Goal: Task Accomplishment & Management: Use online tool/utility

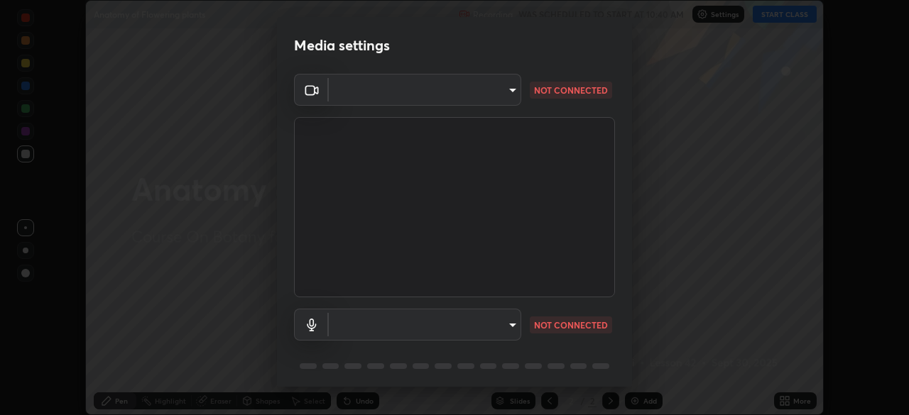
scroll to position [50, 0]
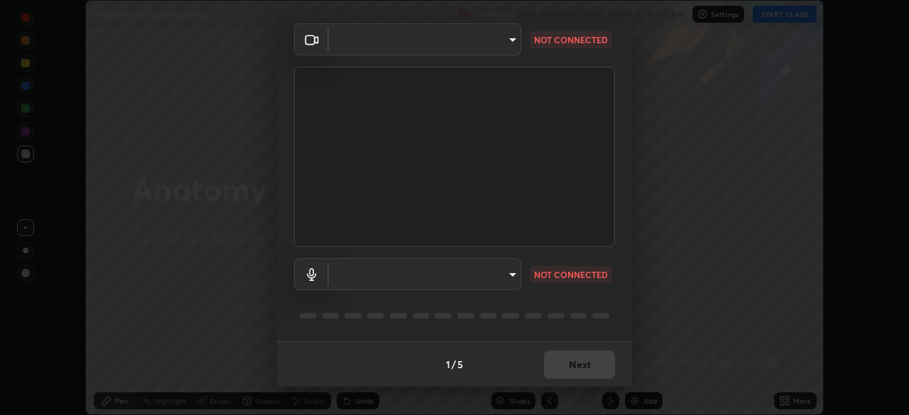
type input "f998bc4046c61b158ae604da705546672abda0c1808058386527230685057052"
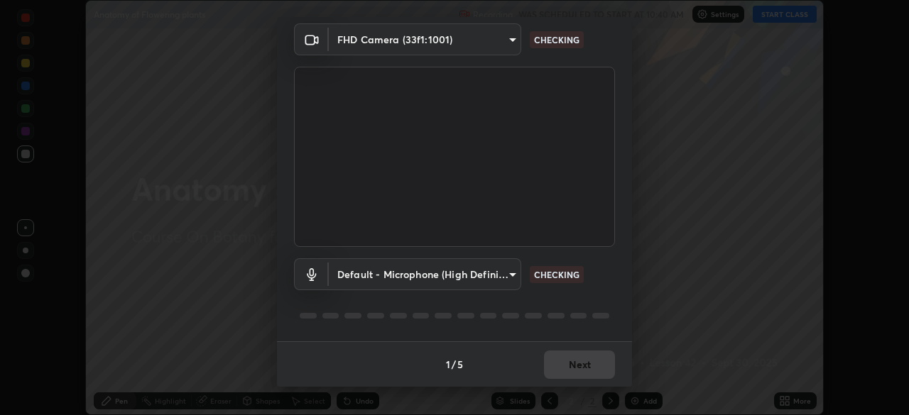
click at [516, 279] on body "Erase all Anatomy of Flowering plants Recording WAS SCHEDULED TO START AT 10:40…" at bounding box center [454, 207] width 909 height 415
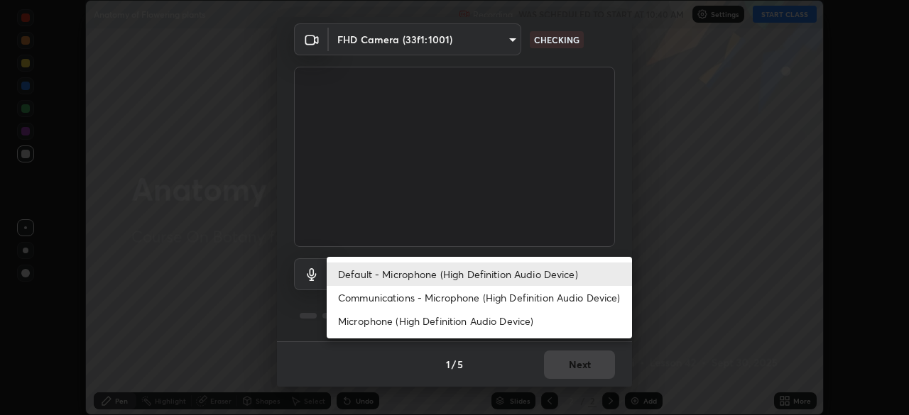
click at [388, 297] on li "Communications - Microphone (High Definition Audio Device)" at bounding box center [479, 297] width 305 height 23
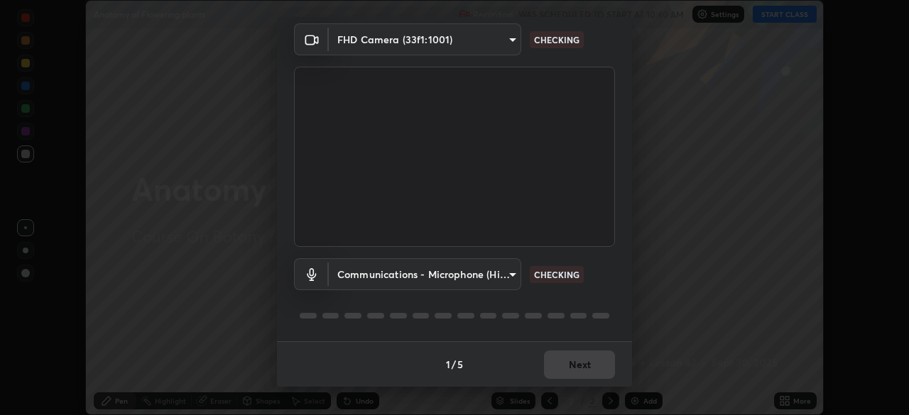
type input "communications"
click at [543, 366] on div "1 / 5 Next" at bounding box center [454, 364] width 355 height 45
click at [562, 365] on div "1 / 5 Next" at bounding box center [454, 364] width 355 height 45
click at [508, 360] on div "1 / 5 Next" at bounding box center [454, 364] width 355 height 45
click at [563, 376] on div "1 / 5 Next" at bounding box center [454, 364] width 355 height 45
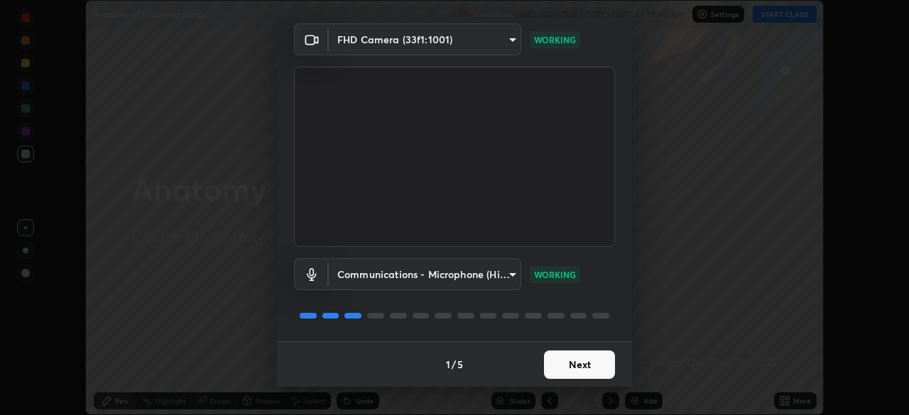
click at [562, 371] on button "Next" at bounding box center [579, 365] width 71 height 28
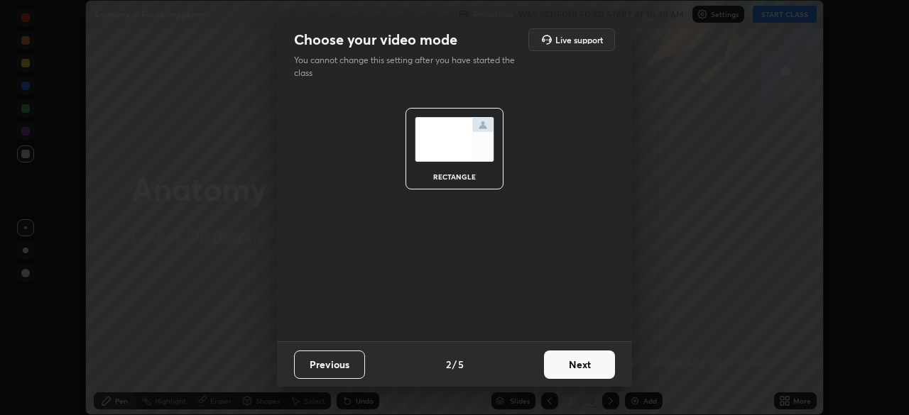
scroll to position [0, 0]
click at [569, 367] on button "Next" at bounding box center [579, 365] width 71 height 28
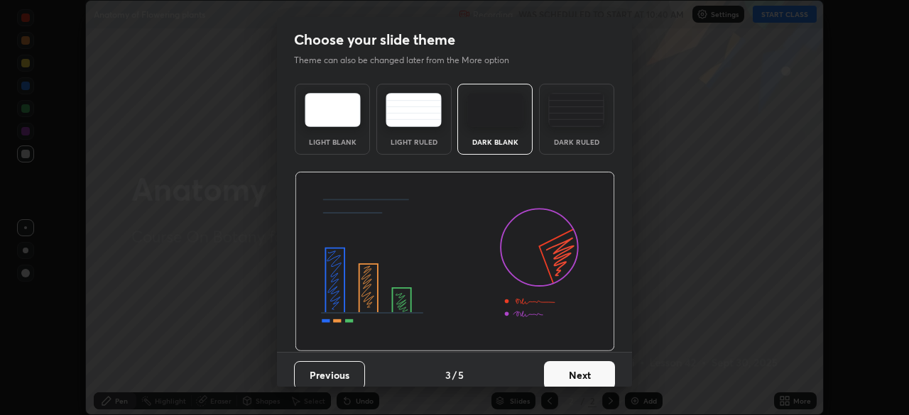
click at [581, 371] on button "Next" at bounding box center [579, 375] width 71 height 28
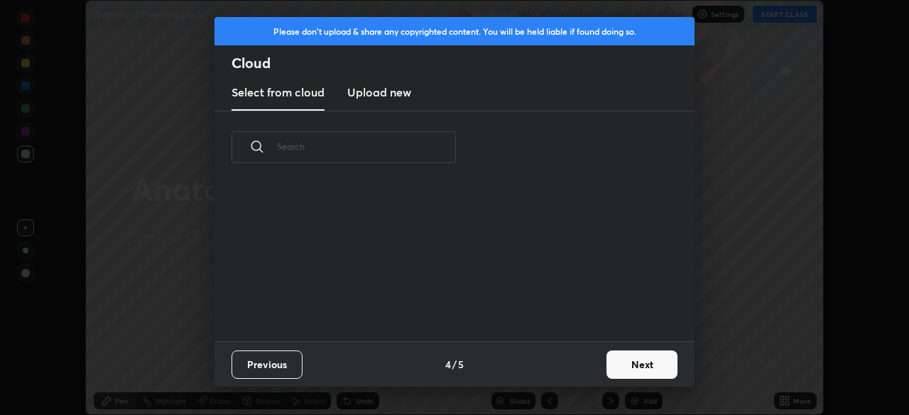
click at [618, 365] on button "Next" at bounding box center [641, 365] width 71 height 28
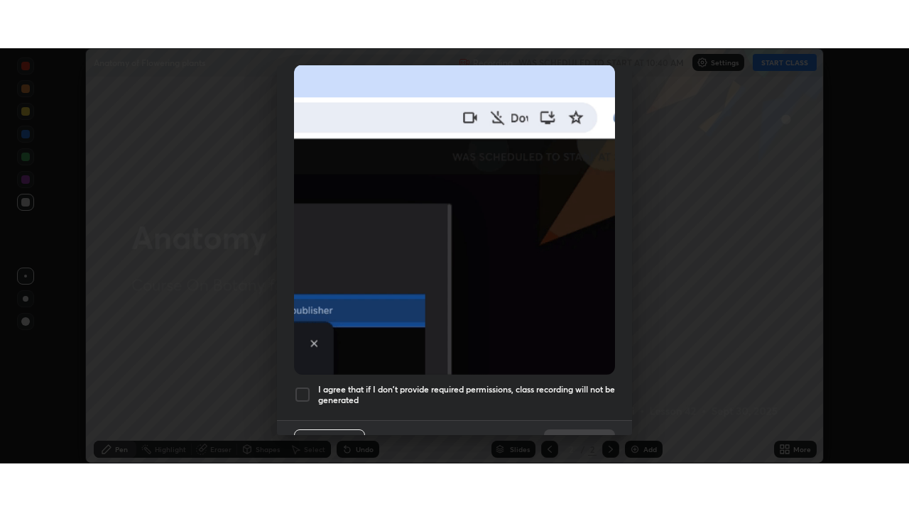
scroll to position [340, 0]
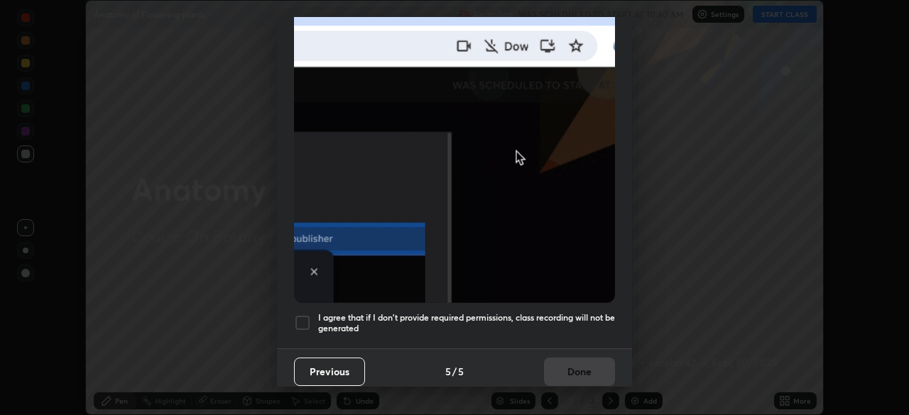
click at [308, 319] on div at bounding box center [302, 323] width 17 height 17
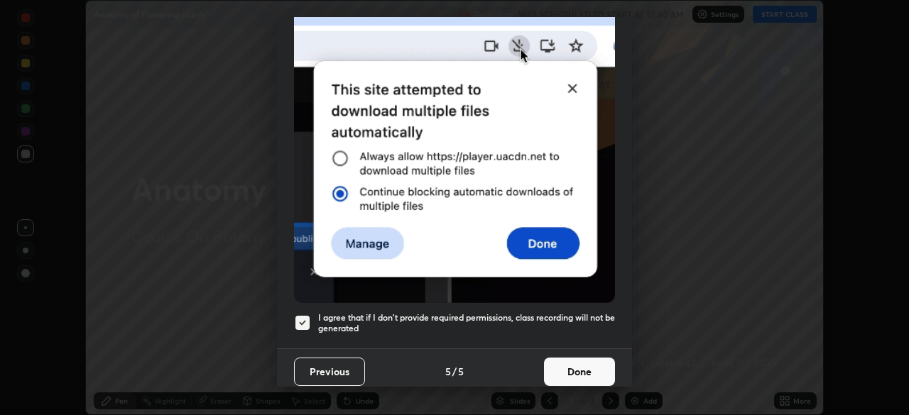
click at [547, 368] on button "Done" at bounding box center [579, 372] width 71 height 28
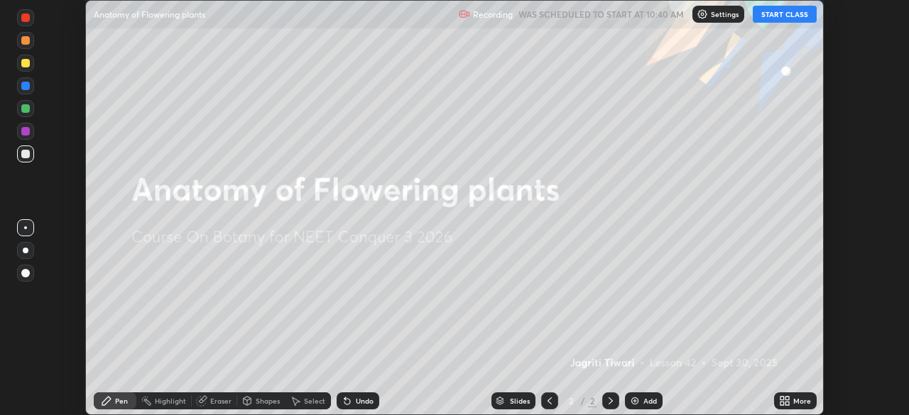
click at [785, 11] on button "START CLASS" at bounding box center [785, 14] width 64 height 17
click at [787, 404] on icon at bounding box center [787, 404] width 4 height 4
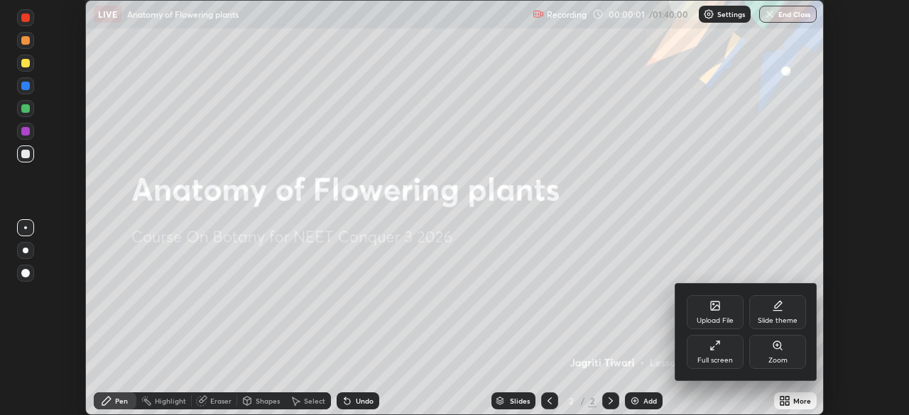
click at [721, 359] on div "Full screen" at bounding box center [714, 360] width 35 height 7
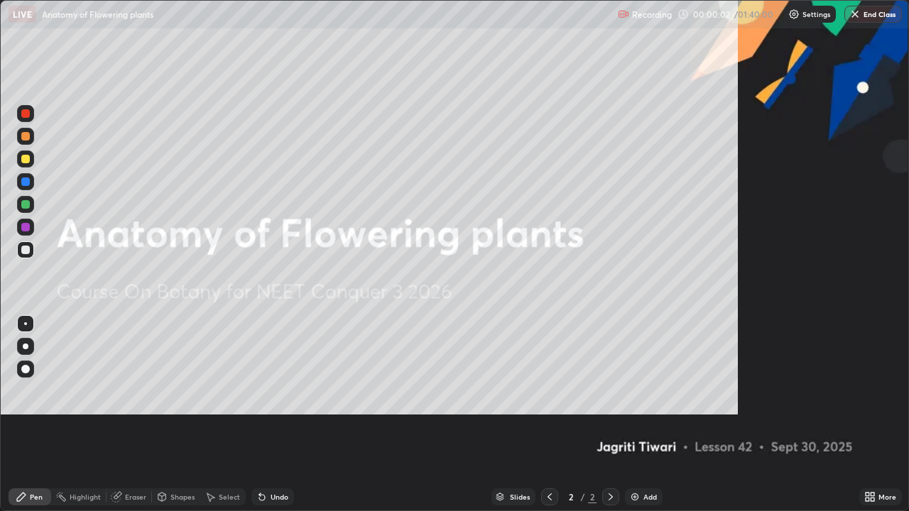
scroll to position [511, 909]
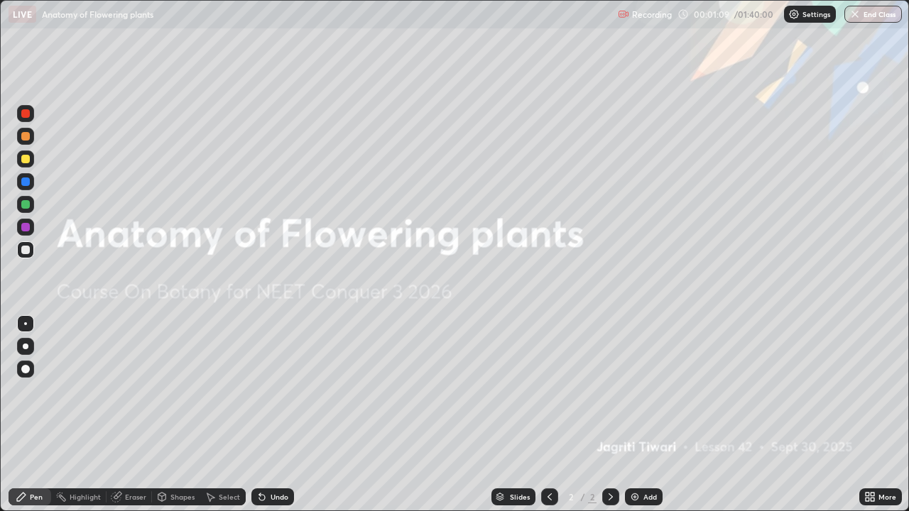
click at [639, 415] on img at bounding box center [634, 496] width 11 height 11
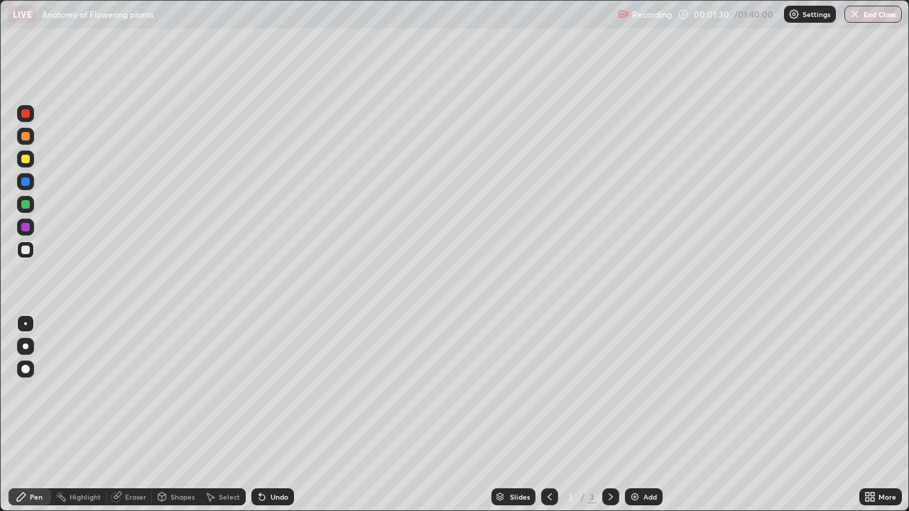
click at [165, 415] on icon at bounding box center [162, 497] width 8 height 9
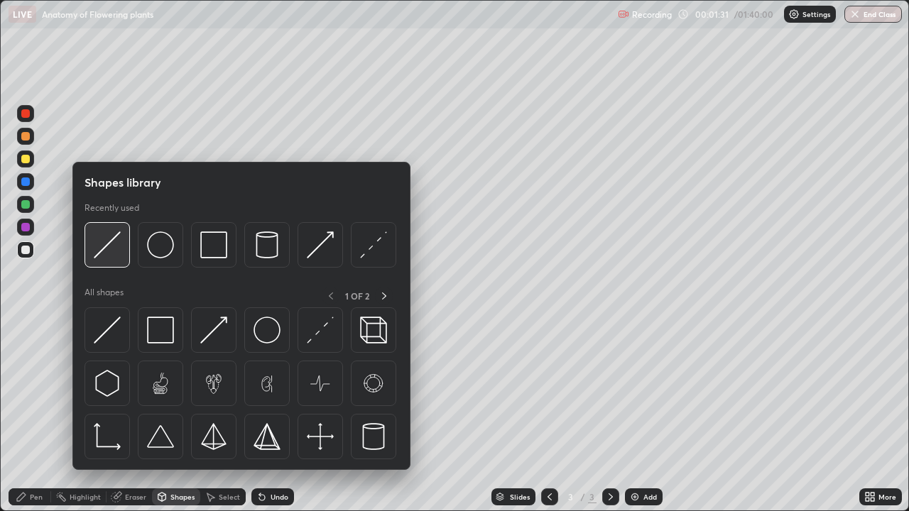
click at [115, 249] on img at bounding box center [107, 244] width 27 height 27
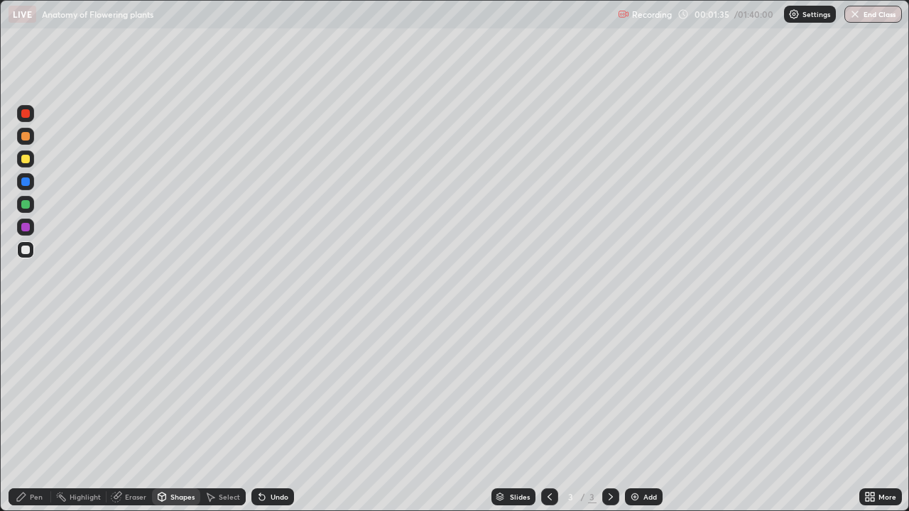
click at [41, 415] on div "Pen" at bounding box center [36, 496] width 13 height 7
click at [28, 163] on div at bounding box center [25, 159] width 9 height 9
click at [22, 248] on div at bounding box center [25, 250] width 9 height 9
click at [29, 204] on div at bounding box center [25, 204] width 9 height 9
click at [33, 251] on div at bounding box center [25, 249] width 17 height 17
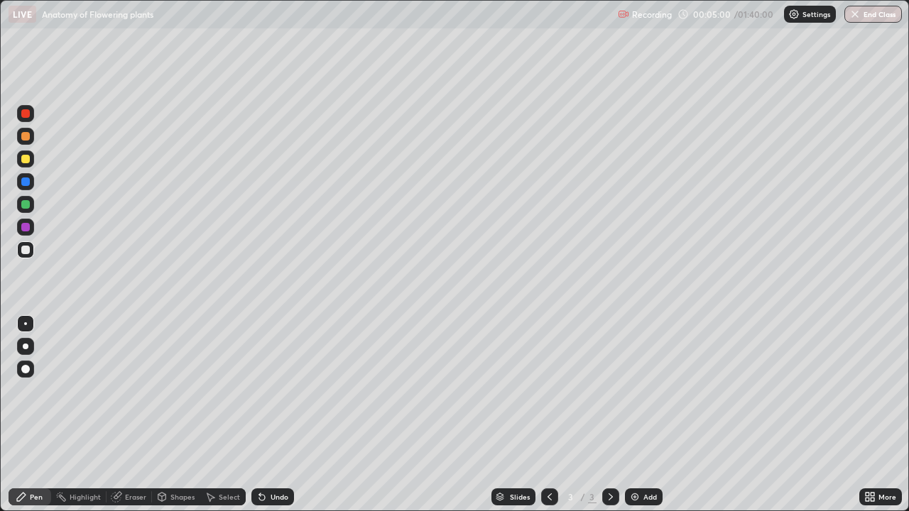
click at [280, 415] on div "Undo" at bounding box center [272, 496] width 43 height 17
click at [273, 415] on div "Undo" at bounding box center [280, 496] width 18 height 7
click at [289, 415] on div "Undo" at bounding box center [272, 496] width 43 height 17
click at [275, 415] on div "Undo" at bounding box center [280, 496] width 18 height 7
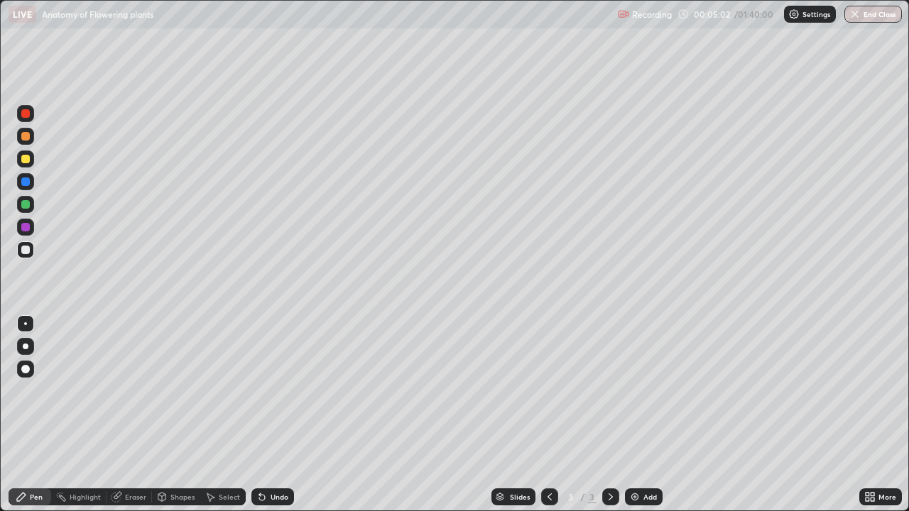
click at [277, 415] on div "Undo" at bounding box center [272, 496] width 43 height 17
click at [642, 415] on div "Add" at bounding box center [644, 496] width 38 height 17
click at [29, 161] on div at bounding box center [25, 159] width 9 height 9
click at [266, 415] on div "Undo" at bounding box center [272, 496] width 43 height 17
click at [268, 415] on div "Undo" at bounding box center [272, 496] width 43 height 17
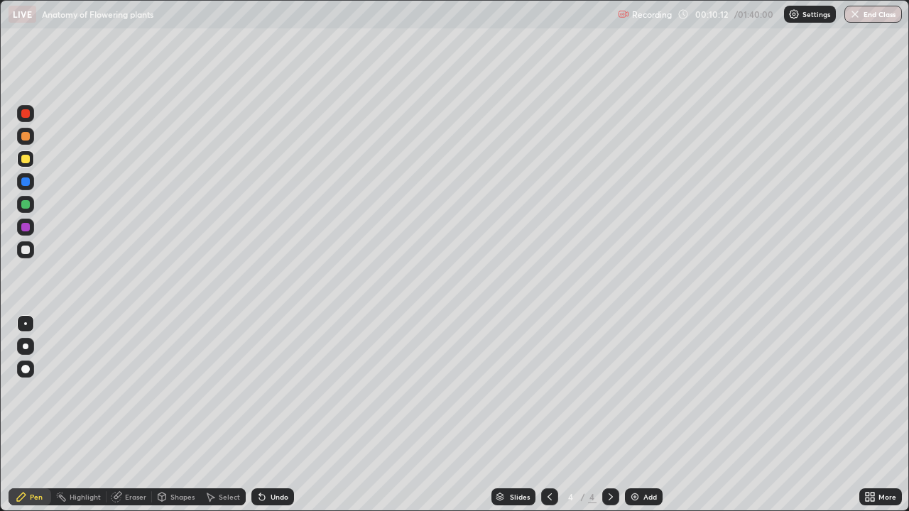
click at [268, 415] on div "Undo" at bounding box center [272, 496] width 43 height 17
click at [269, 415] on div "Undo" at bounding box center [272, 496] width 43 height 17
click at [268, 415] on div "Undo" at bounding box center [272, 496] width 43 height 17
click at [271, 415] on div "Undo" at bounding box center [280, 496] width 18 height 7
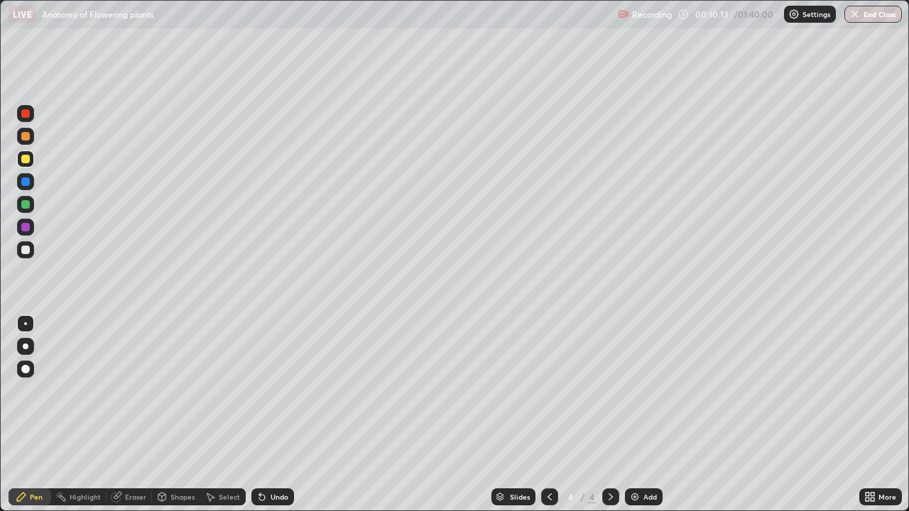
click at [271, 415] on div "Undo" at bounding box center [280, 496] width 18 height 7
click at [268, 415] on div "Undo" at bounding box center [272, 496] width 43 height 17
click at [267, 415] on div "Undo" at bounding box center [272, 496] width 43 height 17
click at [263, 415] on icon at bounding box center [261, 496] width 11 height 11
click at [545, 415] on icon at bounding box center [549, 496] width 11 height 11
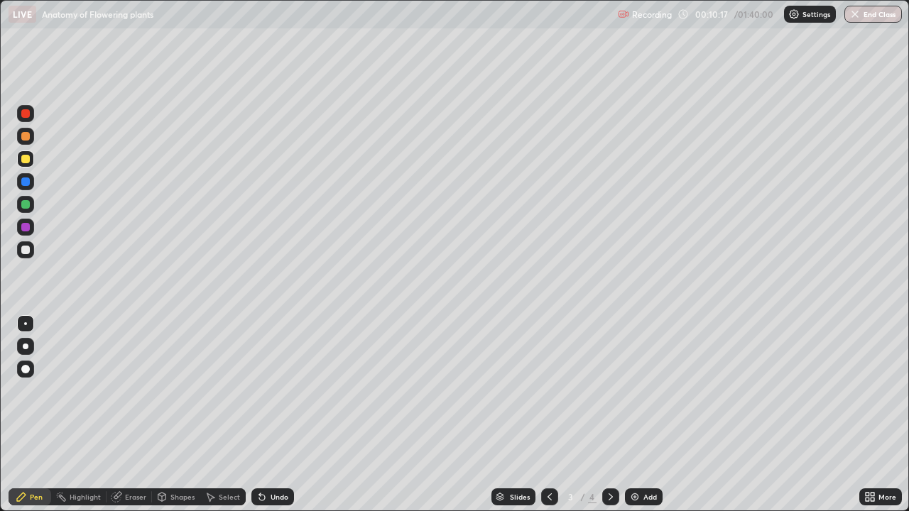
click at [868, 415] on div "More" at bounding box center [880, 496] width 43 height 17
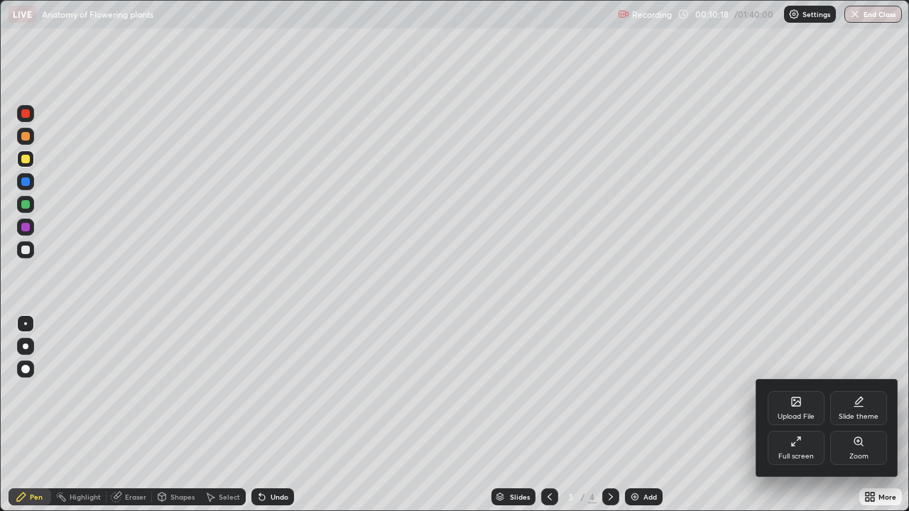
click at [795, 404] on icon at bounding box center [796, 403] width 8 height 5
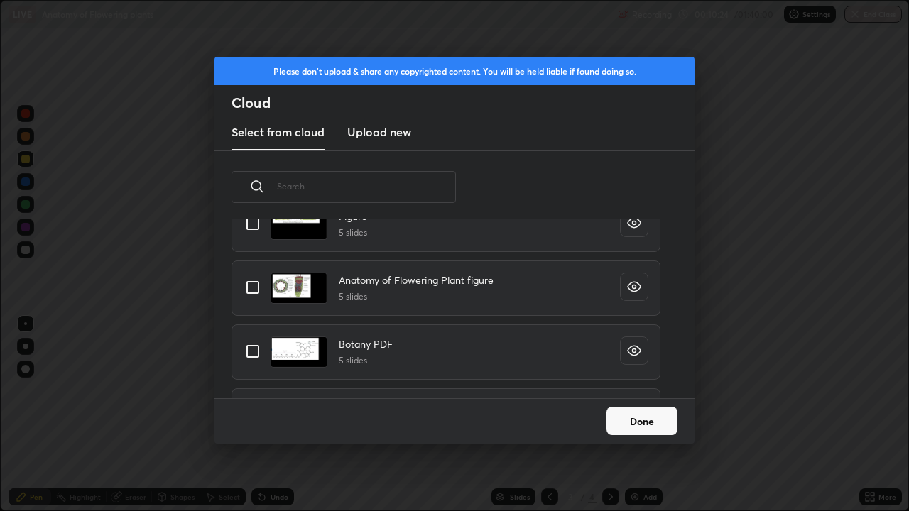
scroll to position [437, 0]
click at [259, 288] on input "grid" at bounding box center [253, 288] width 30 height 30
checkbox input "true"
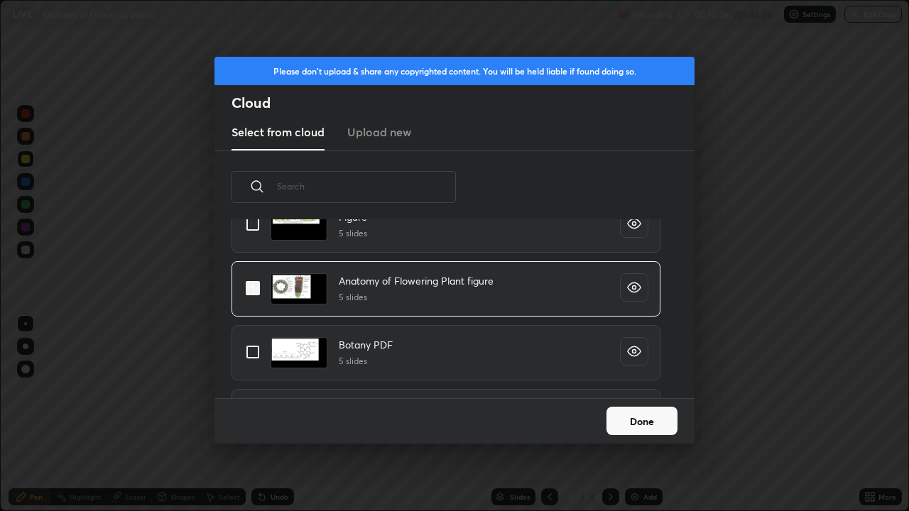
click at [638, 415] on button "Done" at bounding box center [641, 421] width 71 height 28
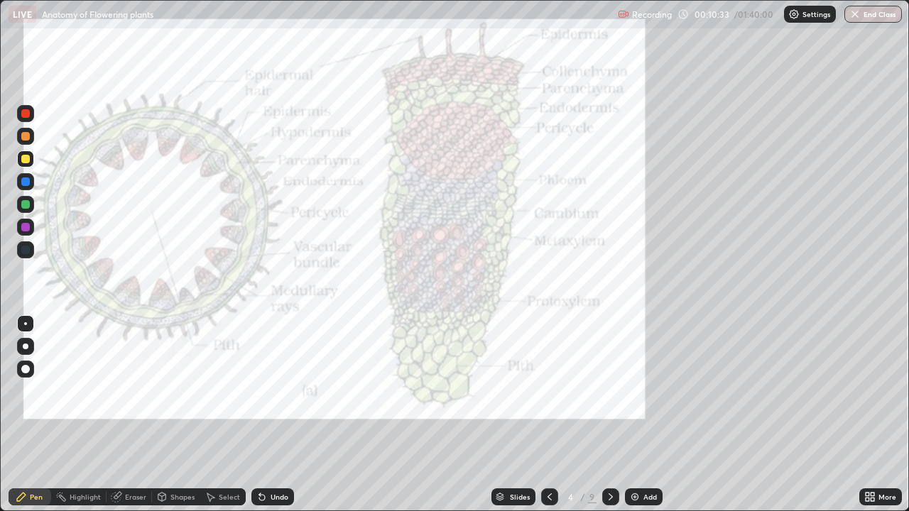
click at [554, 415] on div at bounding box center [549, 496] width 17 height 17
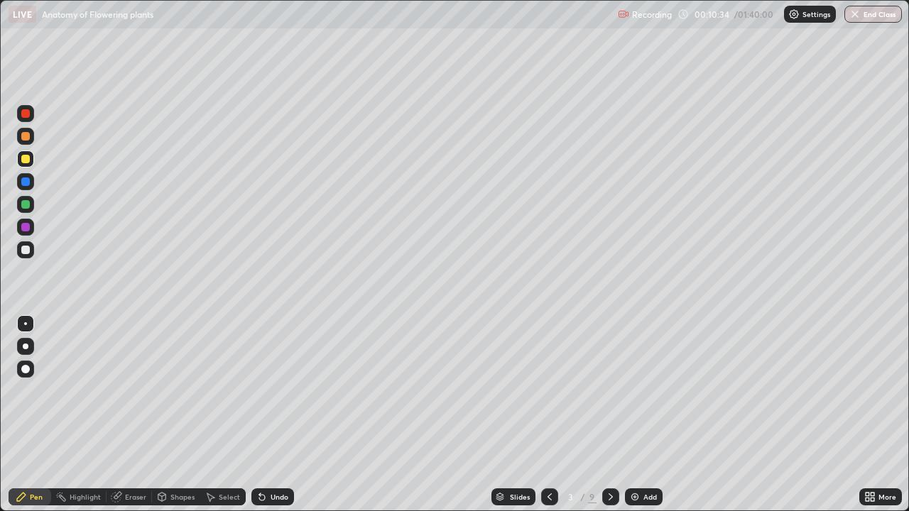
click at [643, 415] on div "Add" at bounding box center [649, 496] width 13 height 7
click at [175, 415] on div "Shapes" at bounding box center [176, 496] width 48 height 17
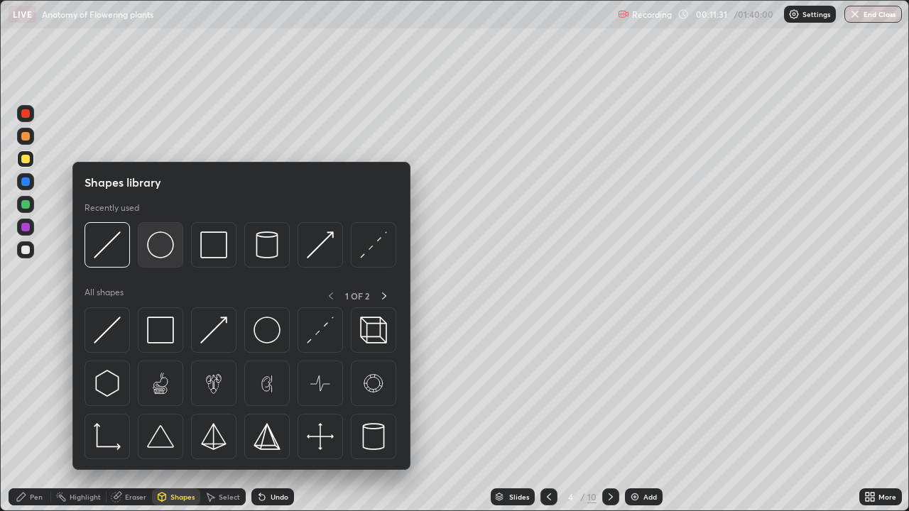
click at [167, 246] on img at bounding box center [160, 244] width 27 height 27
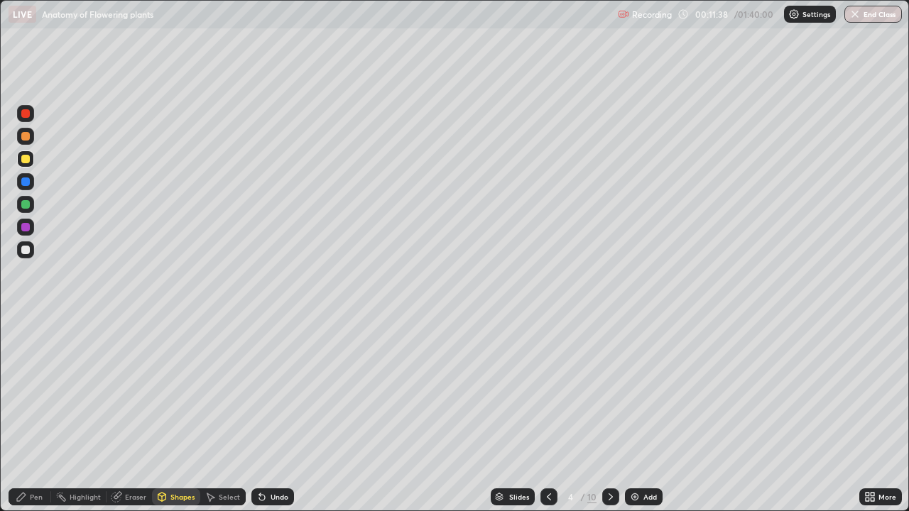
click at [27, 415] on div "Pen" at bounding box center [30, 496] width 43 height 17
click at [22, 252] on div at bounding box center [25, 250] width 9 height 9
click at [23, 160] on div at bounding box center [25, 159] width 9 height 9
click at [28, 248] on div at bounding box center [25, 250] width 9 height 9
click at [26, 182] on div at bounding box center [25, 181] width 9 height 9
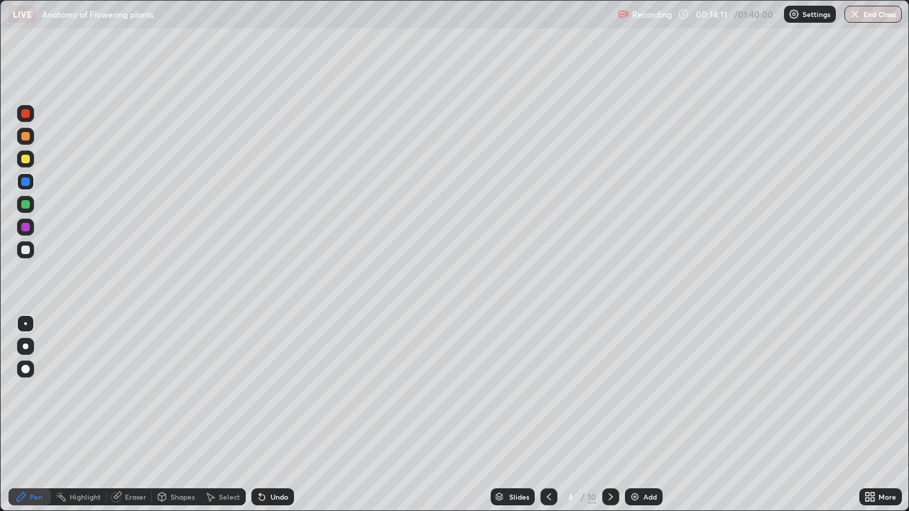
click at [272, 415] on div "Undo" at bounding box center [272, 496] width 43 height 17
click at [609, 415] on icon at bounding box center [610, 496] width 11 height 11
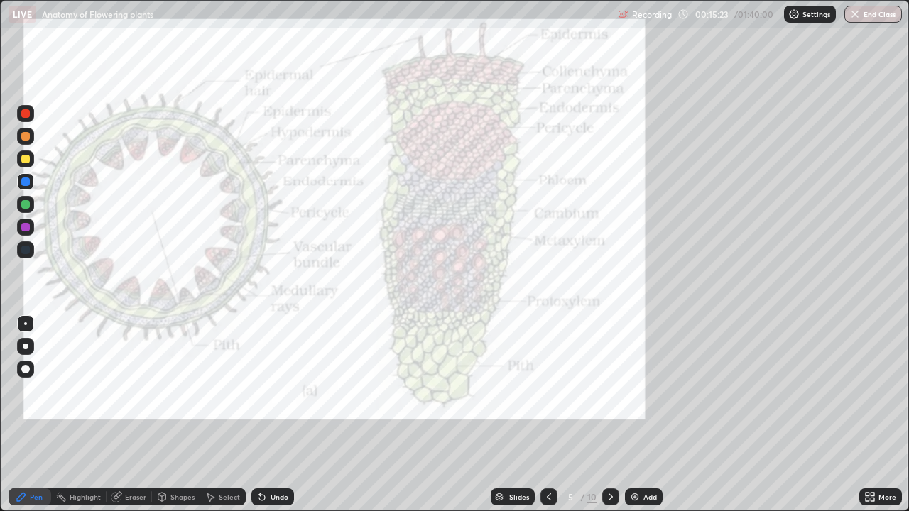
click at [267, 415] on div "Undo" at bounding box center [272, 496] width 43 height 17
click at [266, 415] on div "Undo" at bounding box center [272, 496] width 43 height 17
click at [121, 415] on icon at bounding box center [116, 496] width 11 height 11
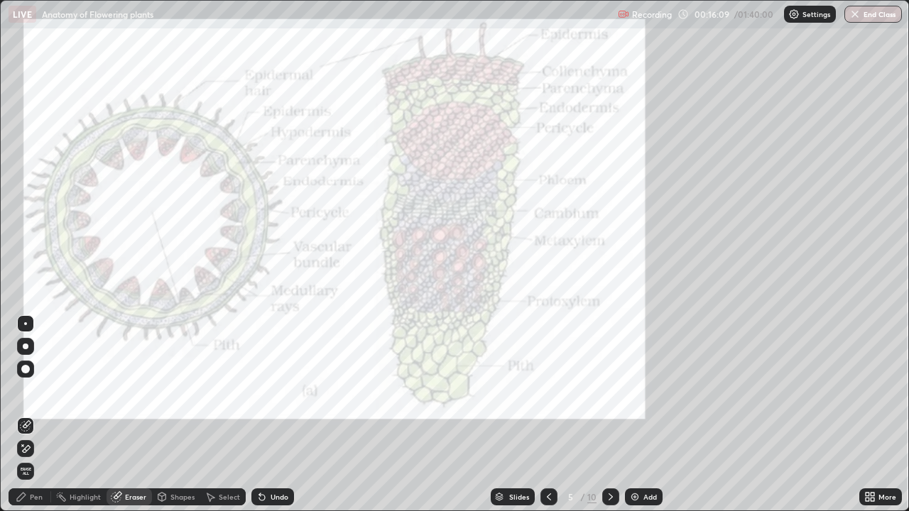
click at [547, 415] on icon at bounding box center [548, 496] width 11 height 11
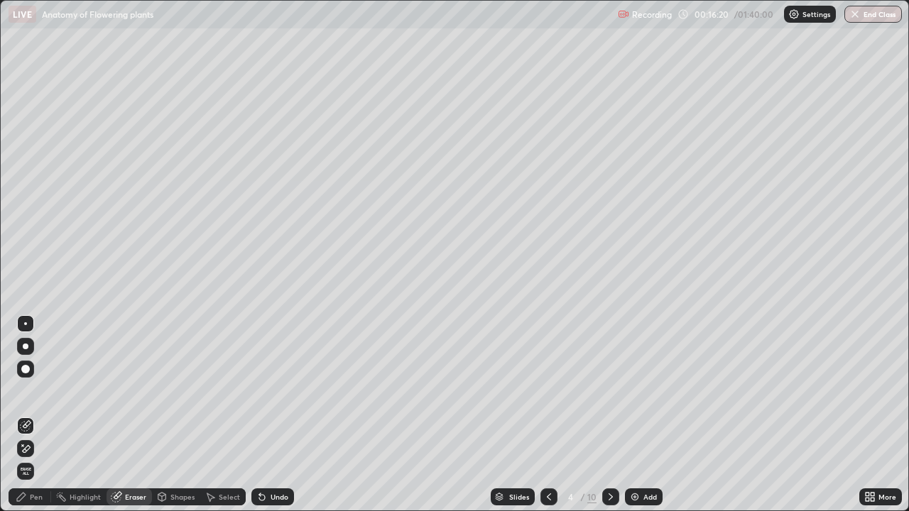
click at [271, 415] on div "Undo" at bounding box center [272, 496] width 43 height 17
click at [35, 415] on div "Pen" at bounding box center [30, 496] width 43 height 17
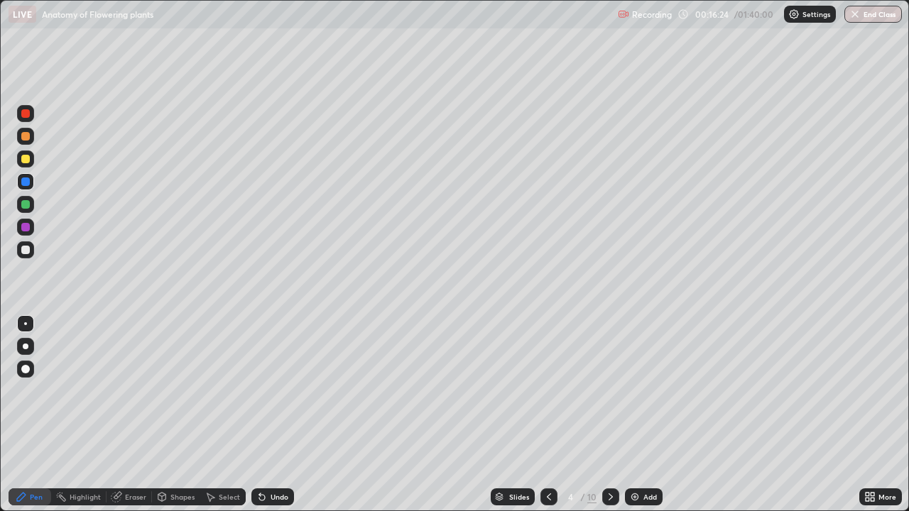
click at [28, 251] on div at bounding box center [25, 250] width 9 height 9
click at [27, 204] on div at bounding box center [25, 204] width 9 height 9
click at [281, 415] on div "Undo" at bounding box center [272, 496] width 43 height 17
click at [281, 415] on div "Undo" at bounding box center [280, 496] width 18 height 7
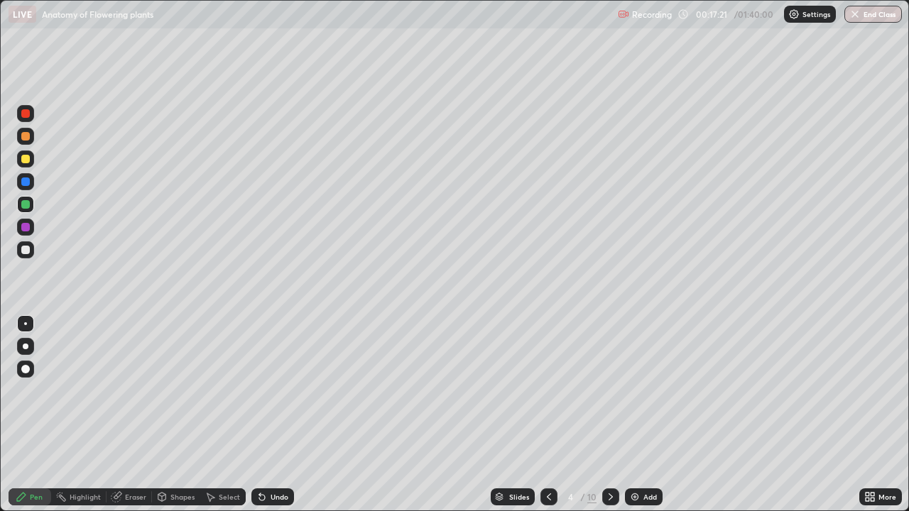
click at [280, 415] on div "Undo" at bounding box center [280, 496] width 18 height 7
click at [23, 116] on div at bounding box center [25, 113] width 9 height 9
click at [26, 137] on div at bounding box center [25, 136] width 9 height 9
click at [24, 223] on div at bounding box center [25, 227] width 9 height 9
click at [26, 207] on div at bounding box center [25, 204] width 9 height 9
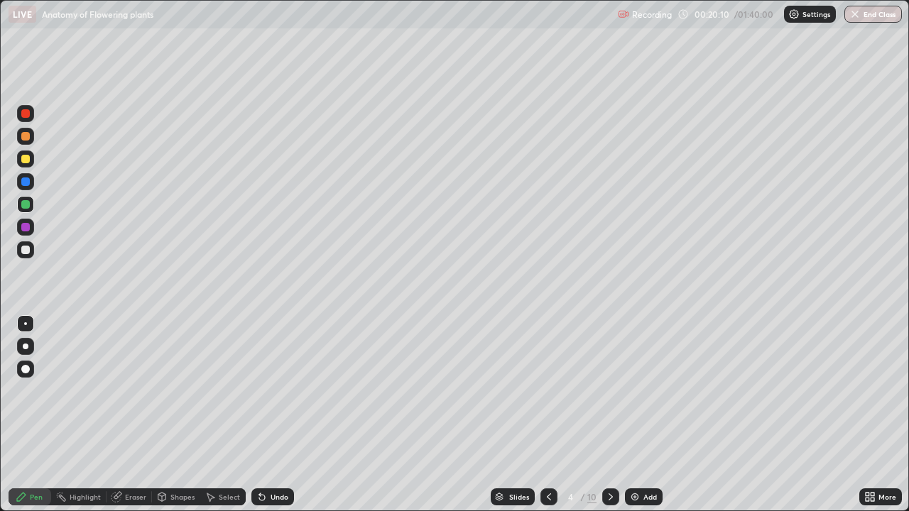
click at [23, 115] on div at bounding box center [25, 113] width 9 height 9
click at [21, 131] on div at bounding box center [25, 136] width 17 height 17
click at [125, 415] on div "Eraser" at bounding box center [135, 496] width 21 height 7
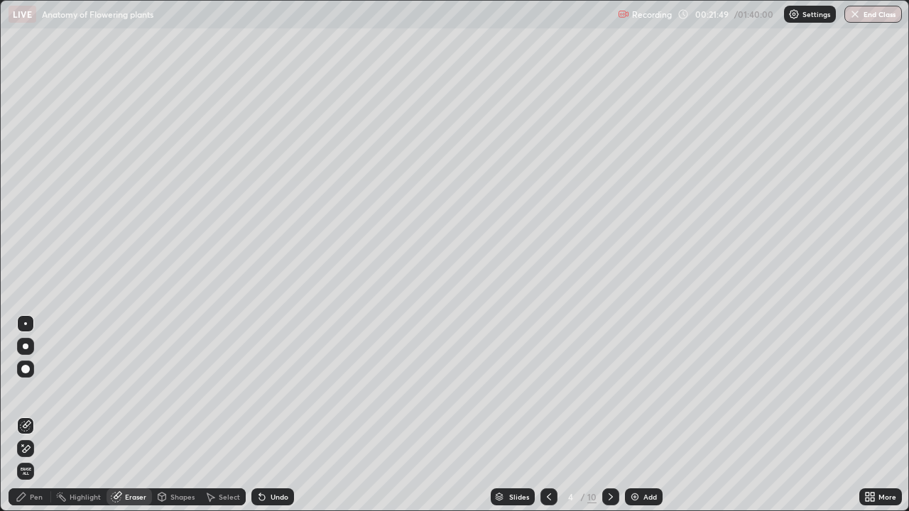
click at [274, 415] on div "Undo" at bounding box center [280, 496] width 18 height 7
click at [35, 415] on div "Pen" at bounding box center [36, 496] width 13 height 7
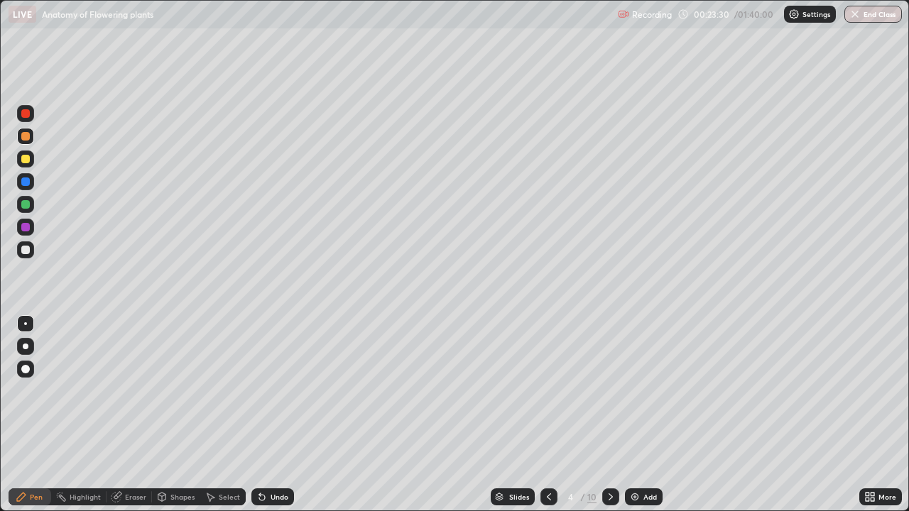
click at [610, 415] on div at bounding box center [610, 496] width 17 height 17
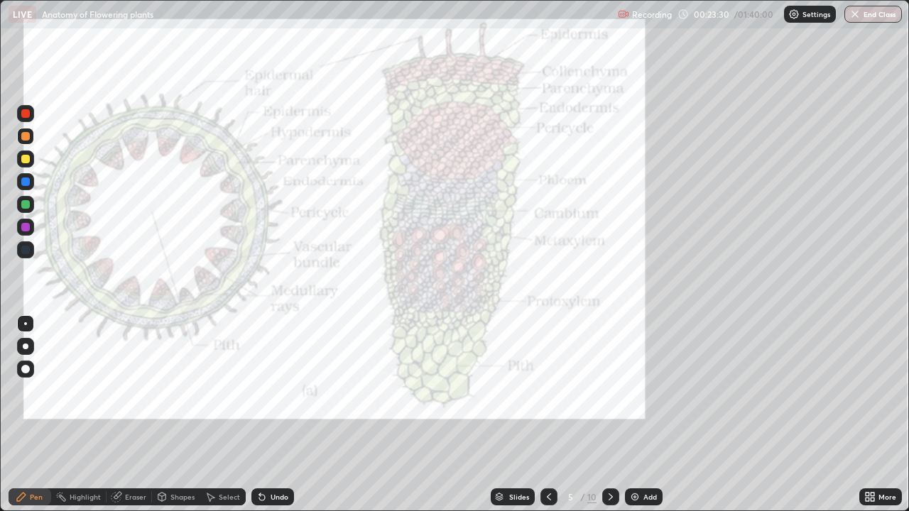
click at [608, 415] on div at bounding box center [610, 497] width 17 height 28
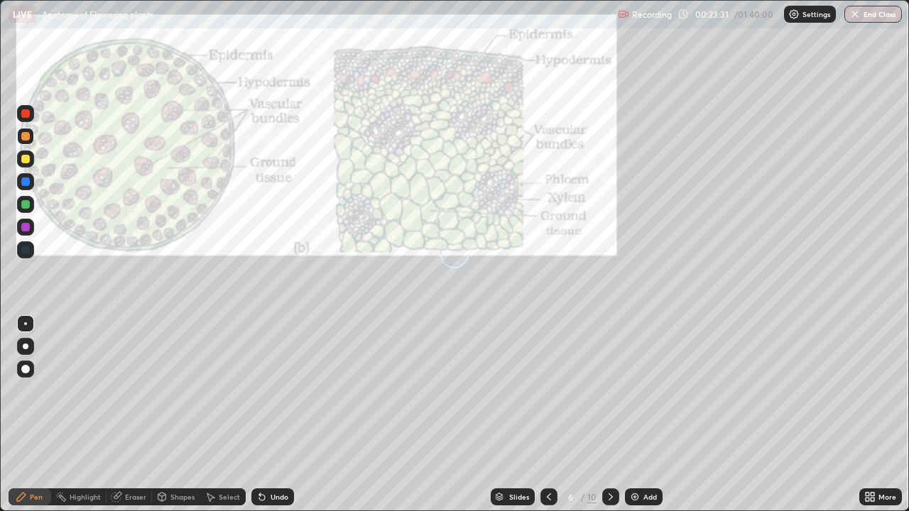
click at [608, 415] on icon at bounding box center [610, 496] width 11 height 11
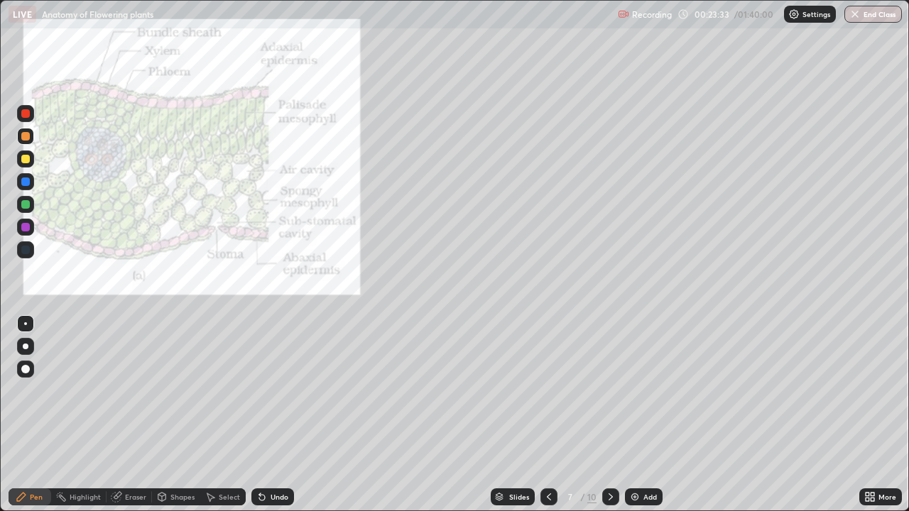
click at [547, 415] on icon at bounding box center [548, 496] width 11 height 11
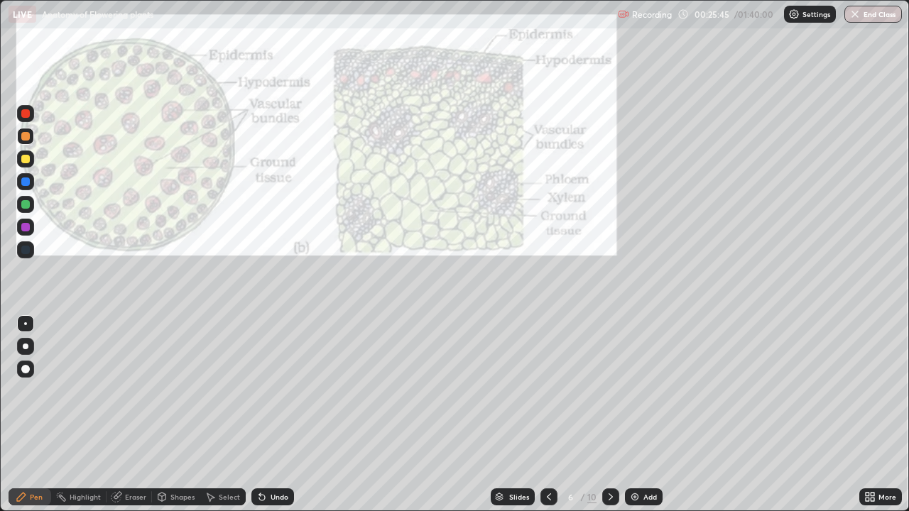
click at [542, 415] on div at bounding box center [548, 497] width 17 height 28
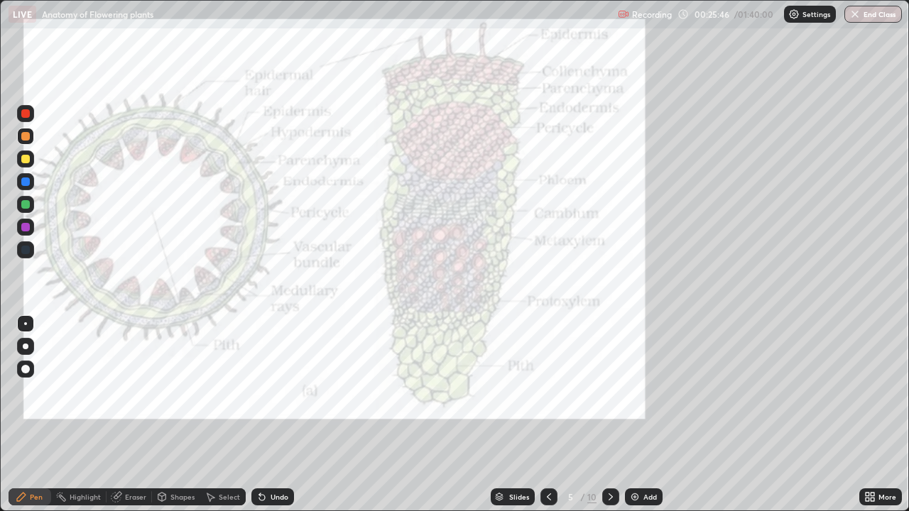
click at [542, 415] on div at bounding box center [548, 497] width 17 height 28
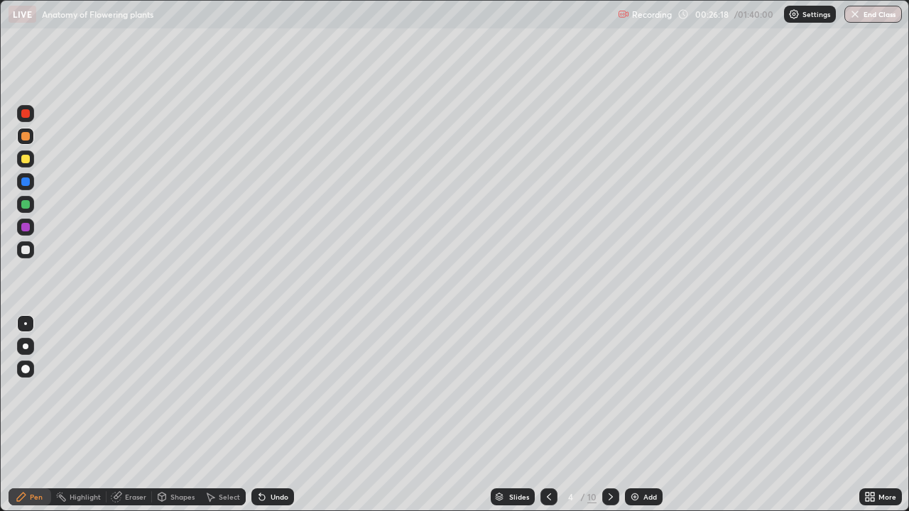
click at [592, 415] on div "10" at bounding box center [591, 497] width 9 height 13
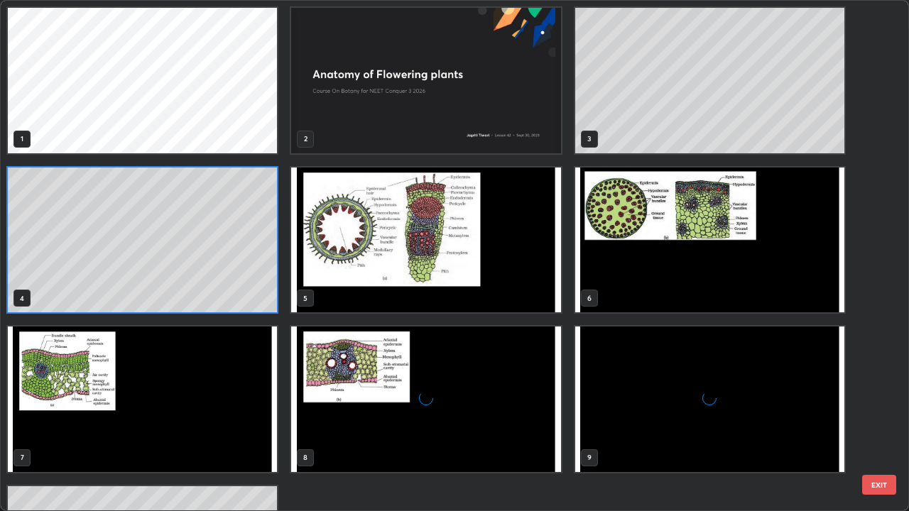
scroll to position [506, 900]
click at [506, 270] on img "grid" at bounding box center [425, 241] width 269 height 146
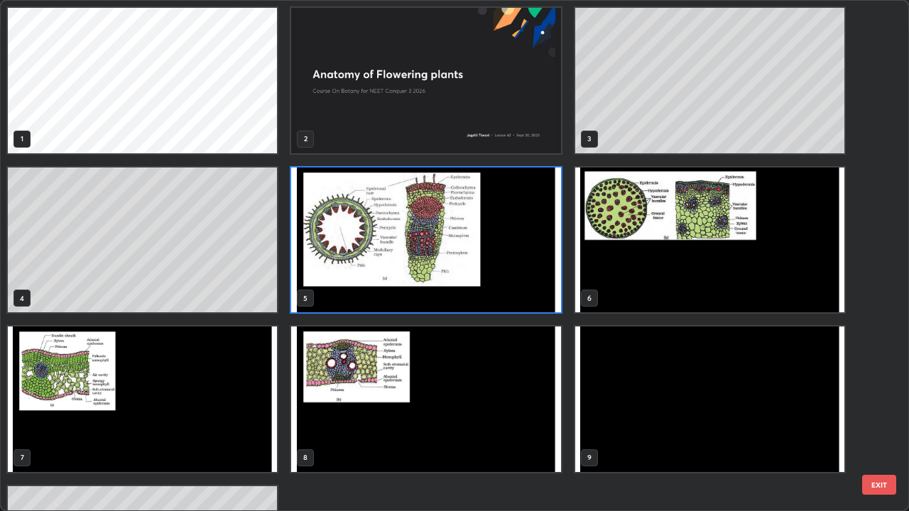
click at [504, 278] on img "grid" at bounding box center [425, 241] width 269 height 146
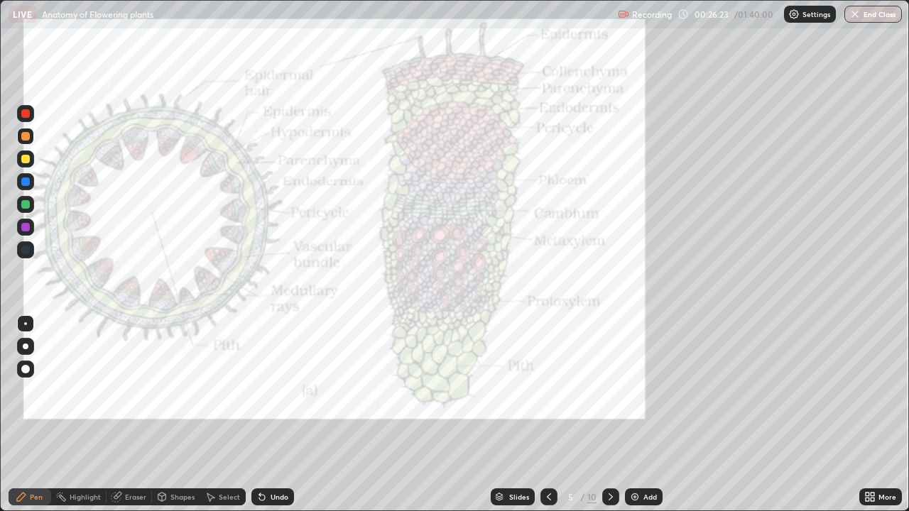
click at [23, 208] on div at bounding box center [25, 204] width 9 height 9
click at [25, 226] on div at bounding box center [25, 227] width 9 height 9
click at [542, 415] on div at bounding box center [548, 496] width 17 height 17
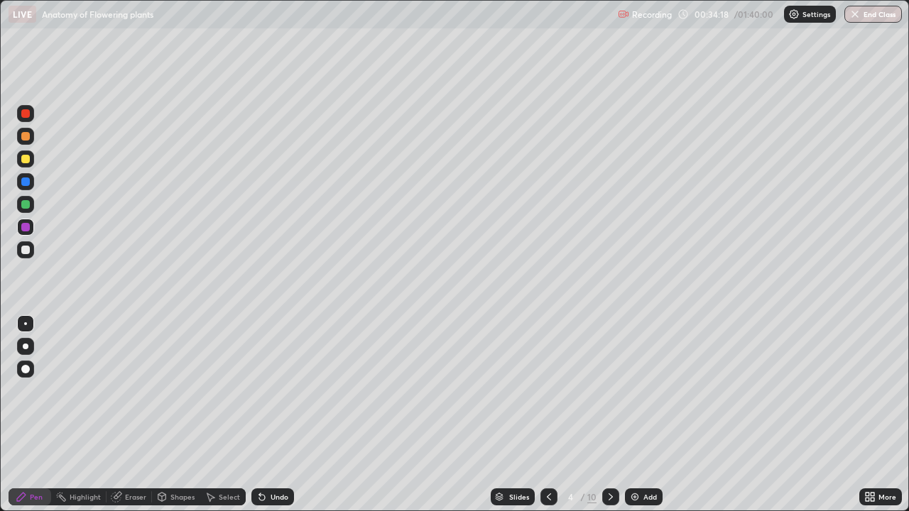
click at [655, 415] on div "Add" at bounding box center [649, 496] width 13 height 7
click at [182, 415] on div "Shapes" at bounding box center [182, 496] width 24 height 7
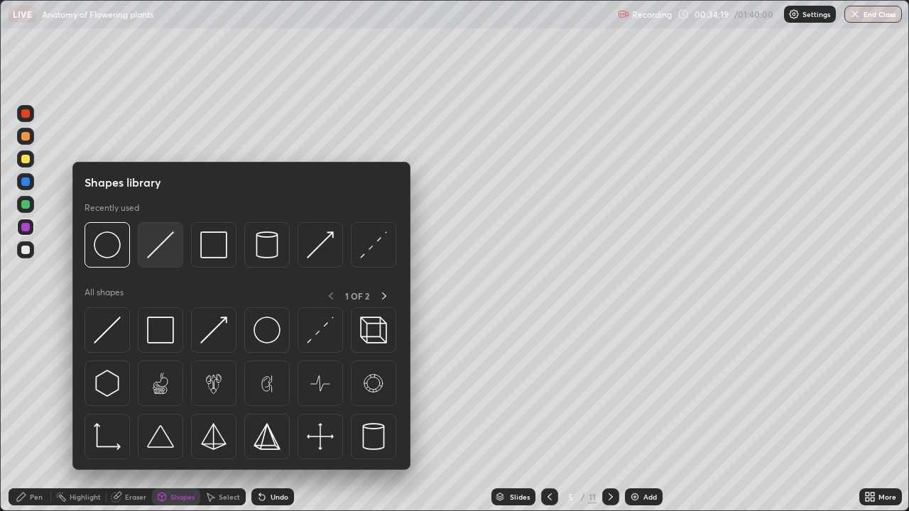
click at [168, 250] on img at bounding box center [160, 244] width 27 height 27
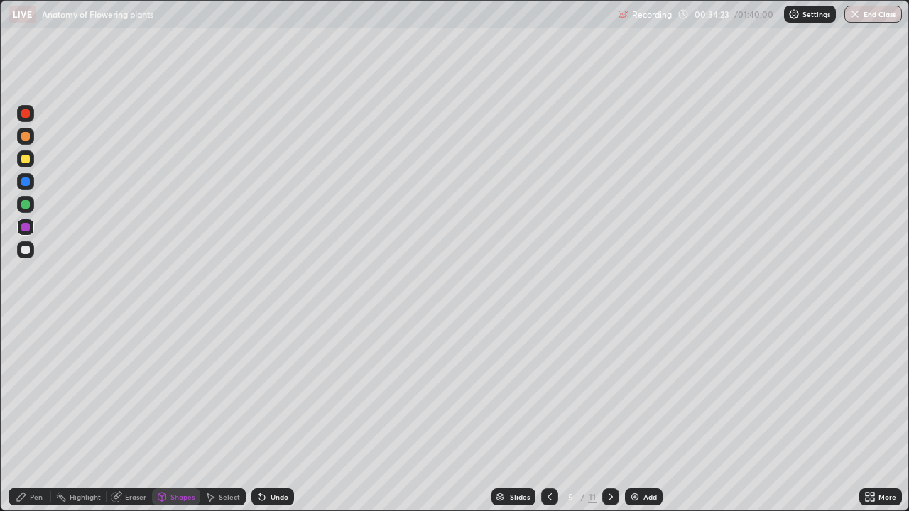
click at [31, 415] on div "Pen" at bounding box center [36, 496] width 13 height 7
click at [25, 250] on div at bounding box center [25, 250] width 9 height 9
click at [647, 415] on div "Add" at bounding box center [649, 496] width 13 height 7
click at [187, 415] on div "Shapes" at bounding box center [182, 496] width 24 height 7
click at [29, 415] on div "Pen" at bounding box center [30, 496] width 43 height 17
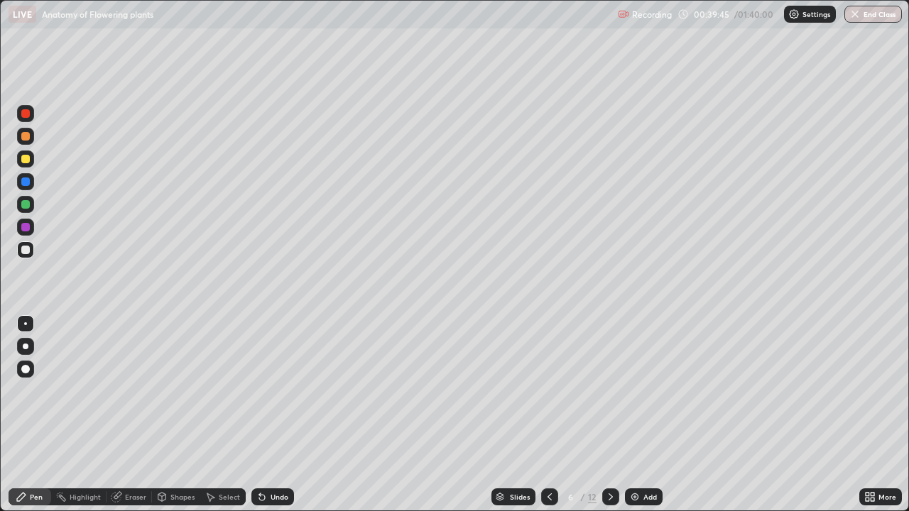
click at [273, 415] on div "Undo" at bounding box center [280, 496] width 18 height 7
click at [277, 415] on div "Undo" at bounding box center [272, 496] width 43 height 17
click at [275, 415] on div "Undo" at bounding box center [280, 496] width 18 height 7
click at [643, 415] on div "Add" at bounding box center [649, 496] width 13 height 7
click at [181, 415] on div "Shapes" at bounding box center [182, 496] width 24 height 7
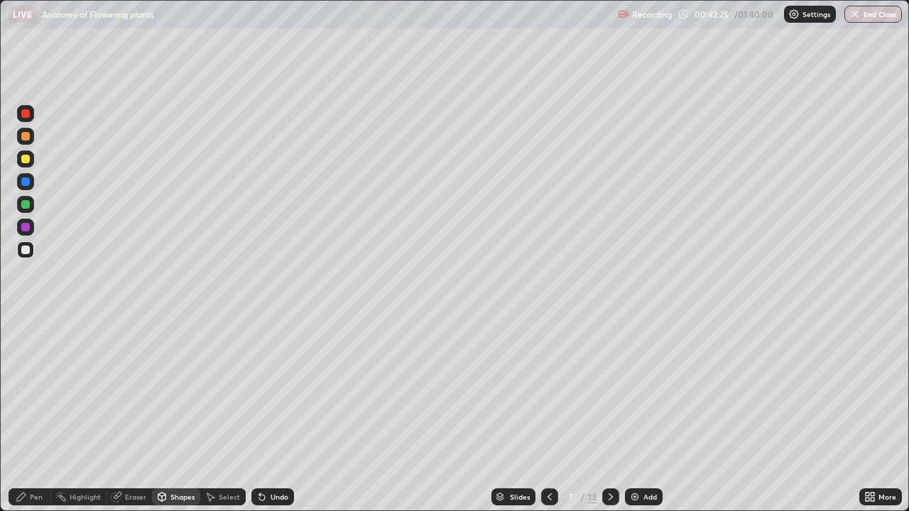
click at [35, 415] on div "Pen" at bounding box center [36, 496] width 13 height 7
click at [32, 200] on div at bounding box center [25, 204] width 17 height 17
click at [26, 158] on div at bounding box center [25, 159] width 9 height 9
click at [26, 227] on div at bounding box center [25, 227] width 9 height 9
click at [275, 415] on div "Undo" at bounding box center [280, 496] width 18 height 7
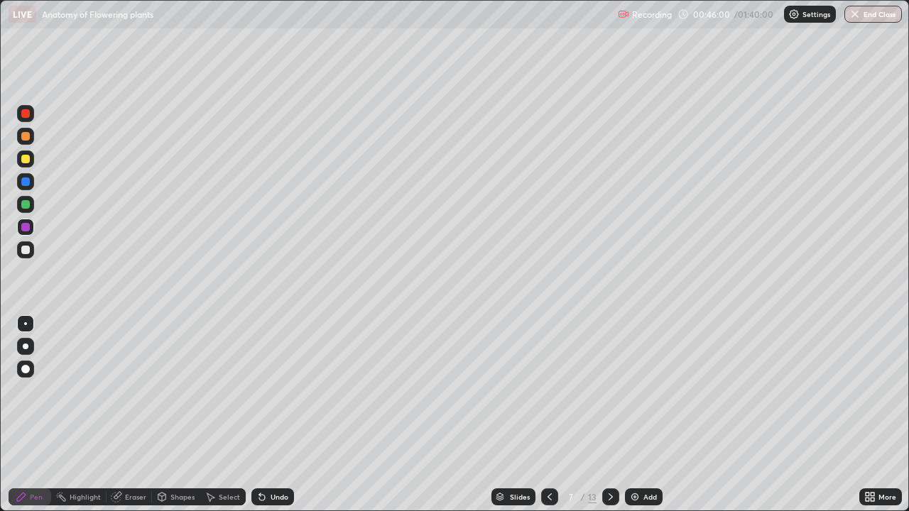
click at [547, 415] on icon at bounding box center [549, 496] width 4 height 7
click at [548, 415] on icon at bounding box center [549, 496] width 11 height 11
click at [609, 415] on icon at bounding box center [610, 496] width 11 height 11
click at [275, 415] on div "Undo" at bounding box center [280, 496] width 18 height 7
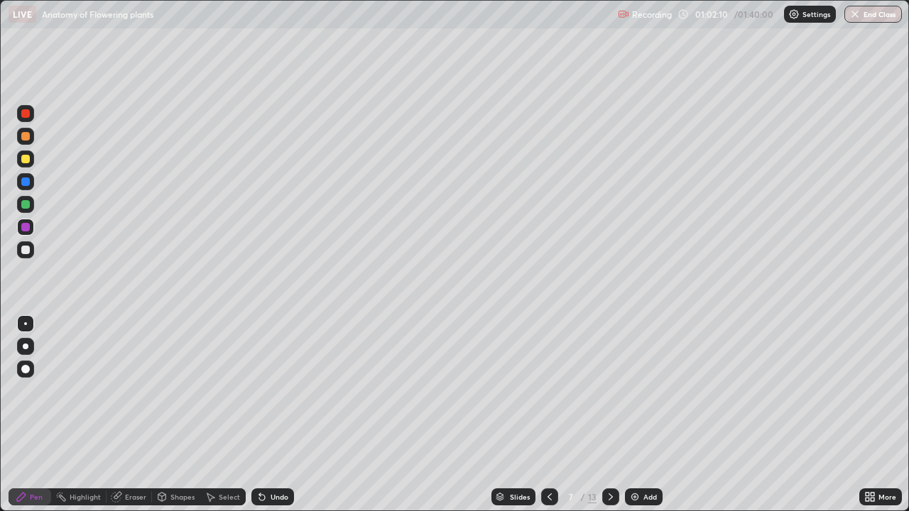
click at [643, 415] on div "Add" at bounding box center [649, 496] width 13 height 7
click at [25, 253] on div at bounding box center [25, 250] width 9 height 9
click at [27, 202] on div at bounding box center [25, 204] width 9 height 9
click at [270, 415] on div "Undo" at bounding box center [272, 496] width 43 height 17
click at [26, 228] on div at bounding box center [25, 227] width 9 height 9
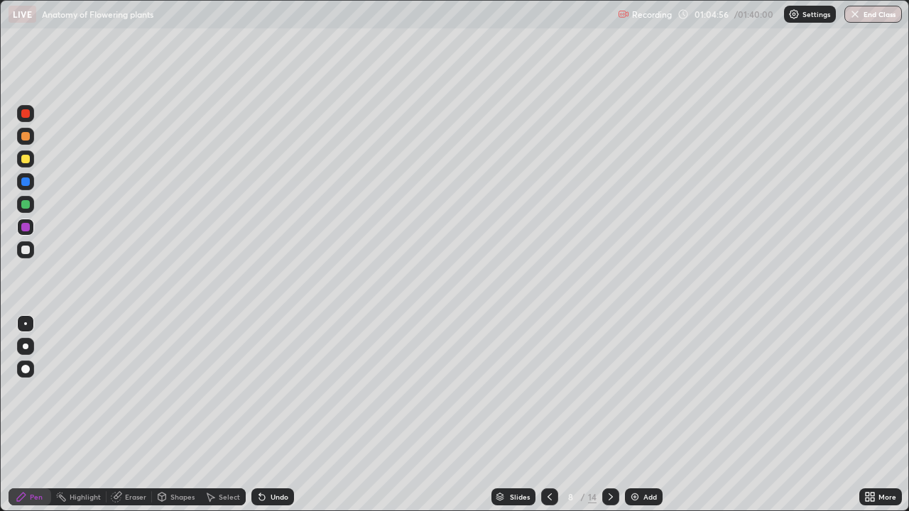
click at [26, 251] on div at bounding box center [25, 250] width 9 height 9
click at [23, 138] on div at bounding box center [25, 136] width 9 height 9
click at [26, 369] on div at bounding box center [25, 369] width 9 height 9
click at [26, 324] on div at bounding box center [25, 323] width 3 height 3
click at [22, 117] on div at bounding box center [25, 113] width 17 height 17
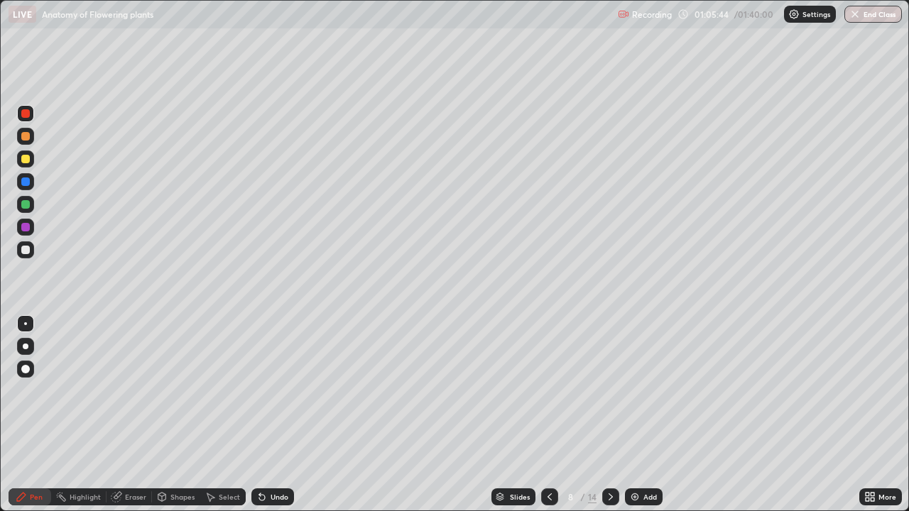
click at [27, 204] on div at bounding box center [25, 204] width 9 height 9
click at [23, 121] on div at bounding box center [25, 113] width 17 height 17
click at [26, 253] on div at bounding box center [25, 250] width 9 height 9
click at [25, 226] on div at bounding box center [25, 227] width 9 height 9
click at [26, 181] on div at bounding box center [25, 181] width 9 height 9
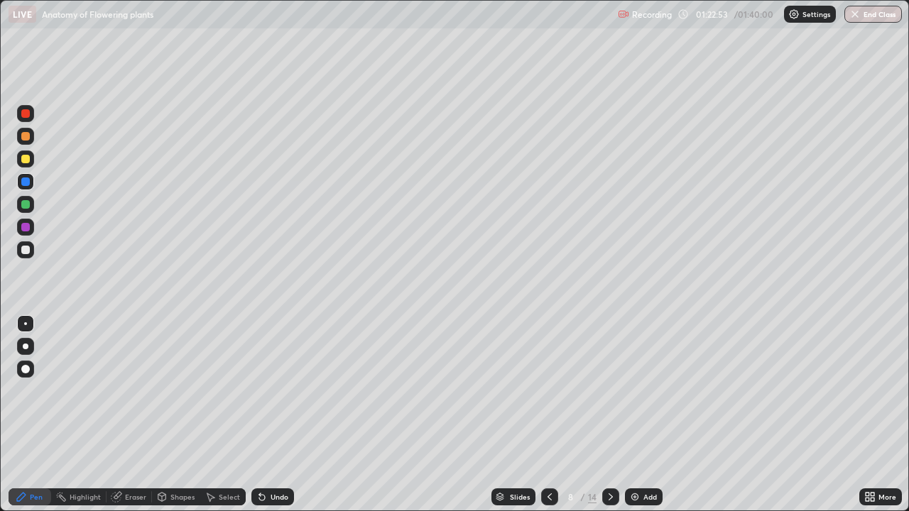
click at [646, 415] on div "Add" at bounding box center [649, 496] width 13 height 7
click at [26, 249] on div at bounding box center [25, 250] width 9 height 9
click at [25, 159] on div at bounding box center [25, 159] width 9 height 9
click at [26, 204] on div at bounding box center [25, 204] width 9 height 9
click at [119, 415] on icon at bounding box center [115, 497] width 9 height 9
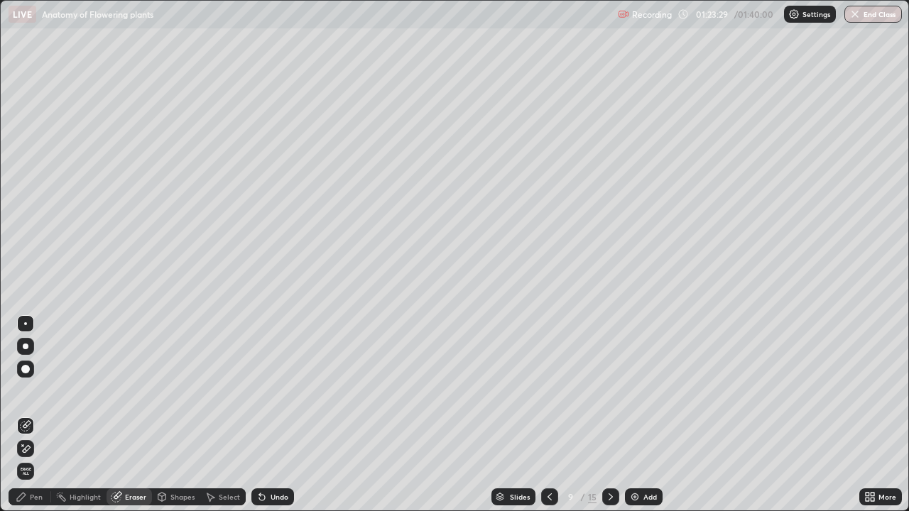
click at [47, 415] on div "Pen" at bounding box center [30, 496] width 43 height 17
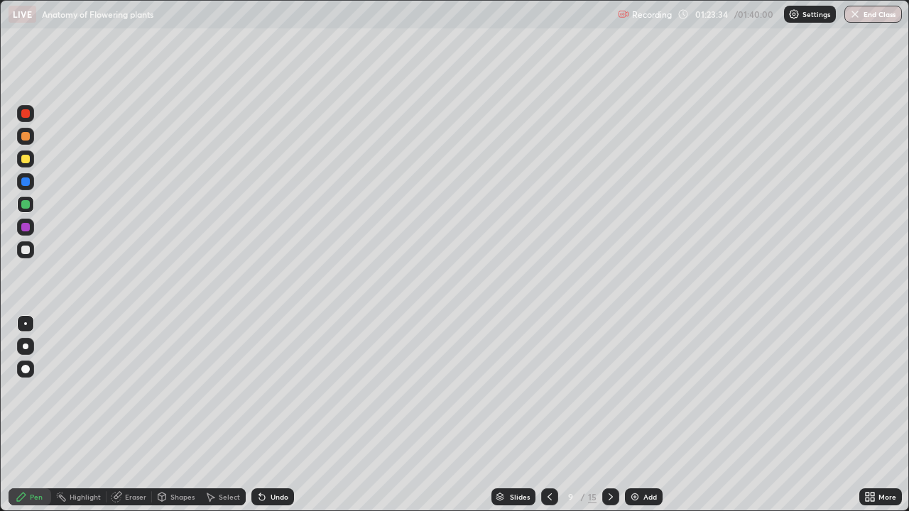
click at [128, 415] on div "Eraser" at bounding box center [128, 496] width 45 height 17
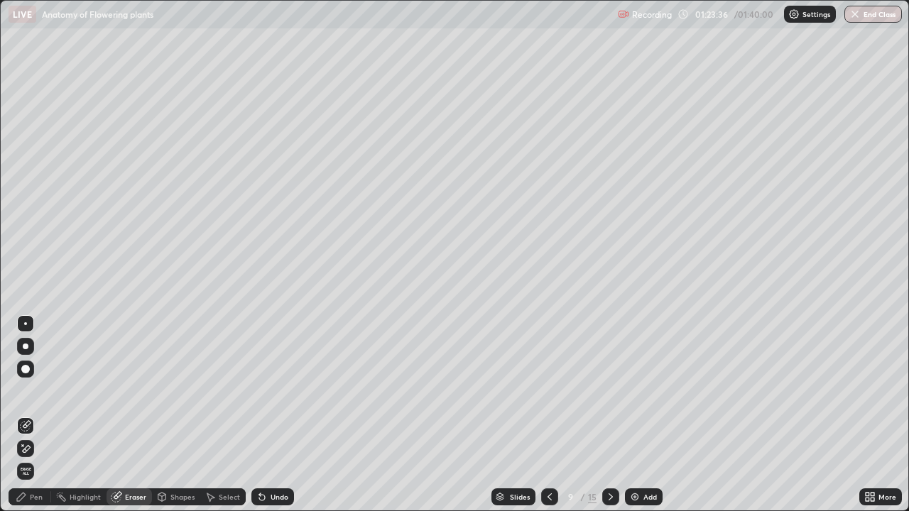
click at [24, 415] on icon at bounding box center [21, 496] width 11 height 11
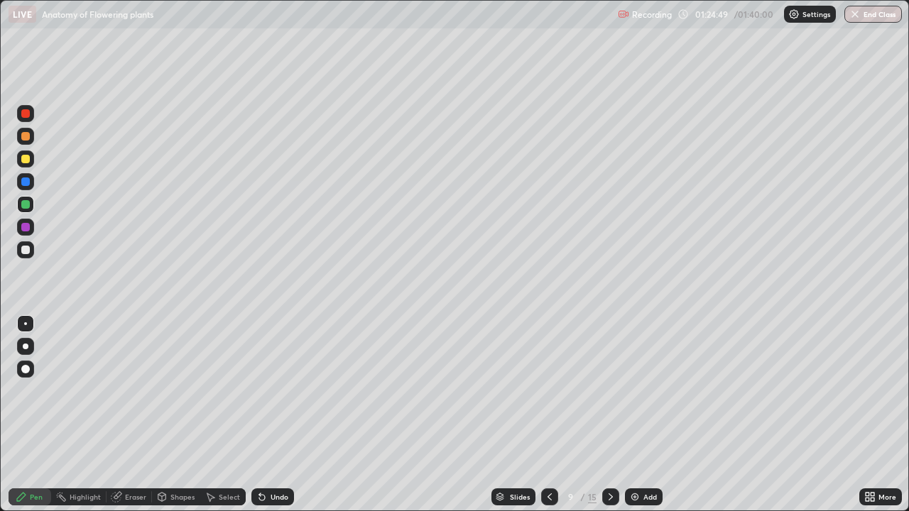
click at [26, 163] on div at bounding box center [25, 159] width 9 height 9
click at [31, 182] on div at bounding box center [25, 181] width 17 height 17
click at [29, 155] on div at bounding box center [25, 159] width 9 height 9
click at [271, 415] on div "Undo" at bounding box center [280, 496] width 18 height 7
click at [272, 415] on div "Undo" at bounding box center [272, 496] width 43 height 17
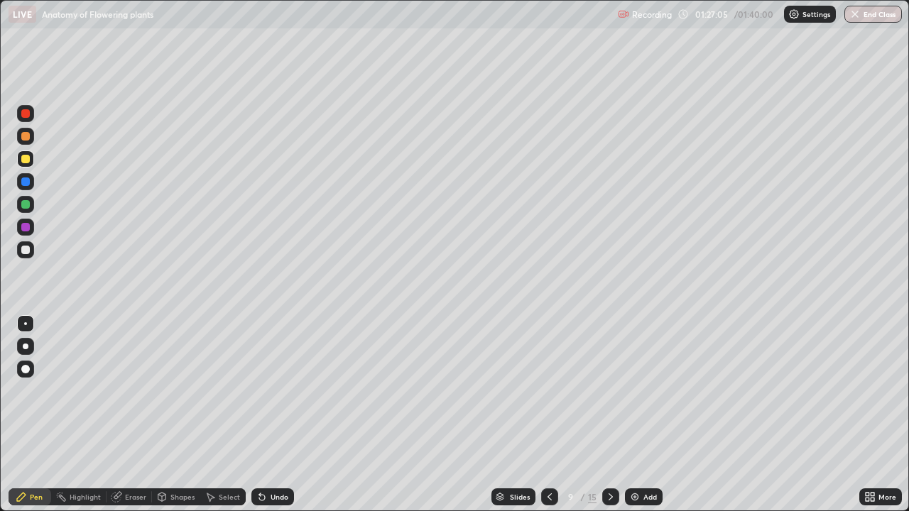
click at [272, 415] on div "Undo" at bounding box center [280, 496] width 18 height 7
click at [271, 415] on div "Undo" at bounding box center [280, 496] width 18 height 7
click at [23, 252] on div at bounding box center [25, 250] width 9 height 9
click at [652, 415] on div "Add" at bounding box center [649, 496] width 13 height 7
click at [26, 228] on div at bounding box center [25, 227] width 9 height 9
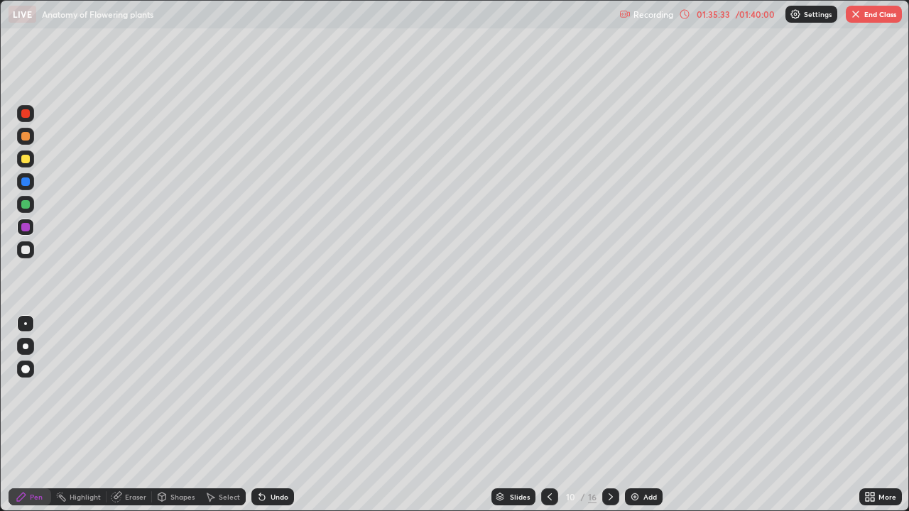
click at [129, 415] on div "Eraser" at bounding box center [135, 496] width 21 height 7
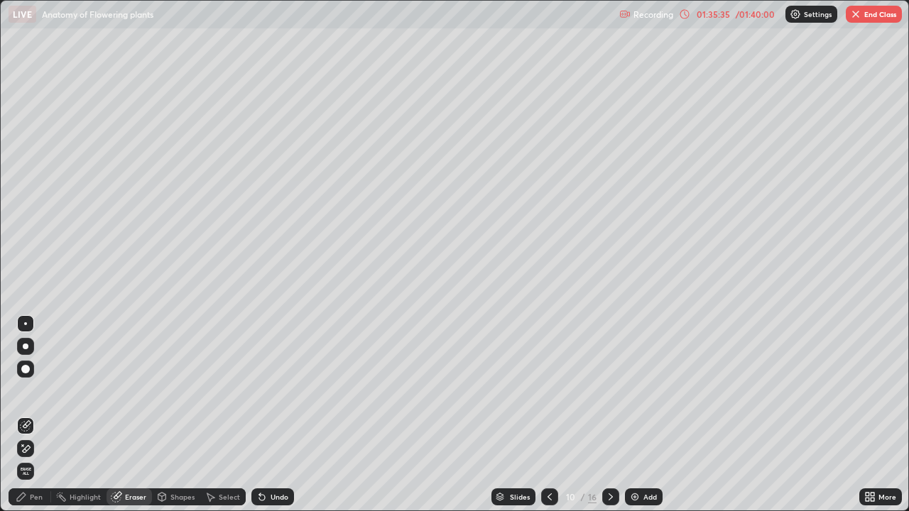
click at [31, 415] on div "Pen" at bounding box center [36, 496] width 13 height 7
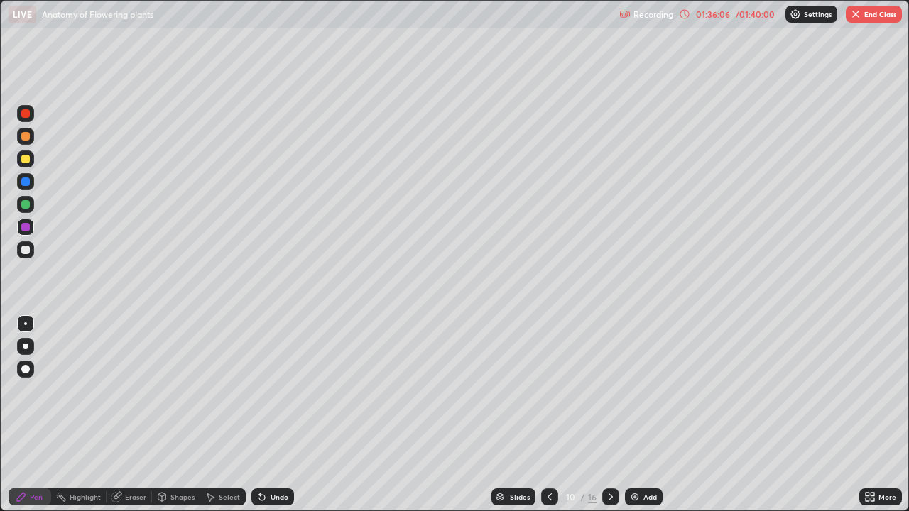
click at [24, 252] on div at bounding box center [25, 250] width 9 height 9
click at [866, 13] on button "End Class" at bounding box center [874, 14] width 56 height 17
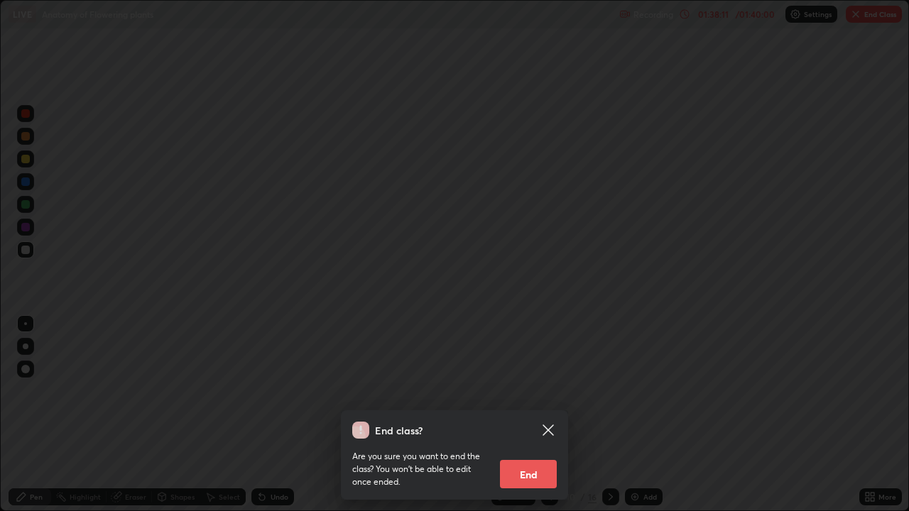
click at [526, 415] on button "End" at bounding box center [528, 474] width 57 height 28
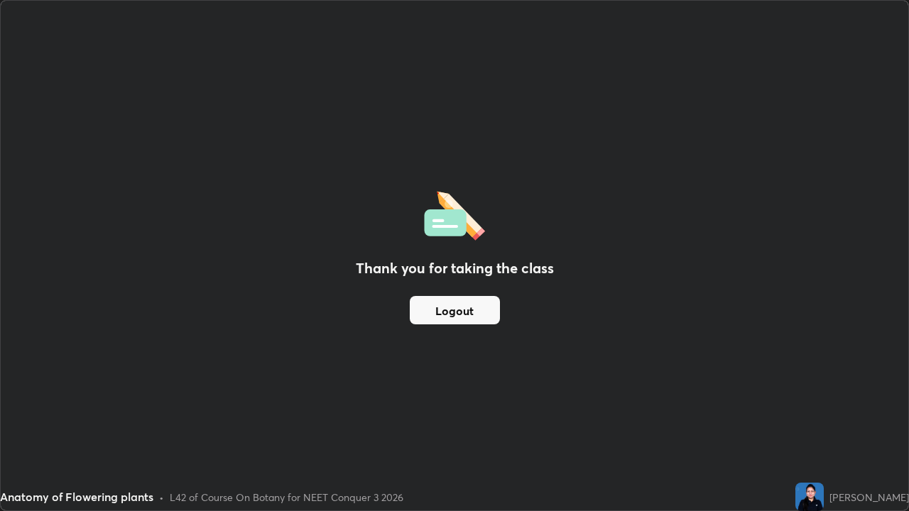
click at [469, 307] on button "Logout" at bounding box center [455, 310] width 90 height 28
click at [461, 310] on button "Logout" at bounding box center [455, 310] width 90 height 28
